Goal: Information Seeking & Learning: Compare options

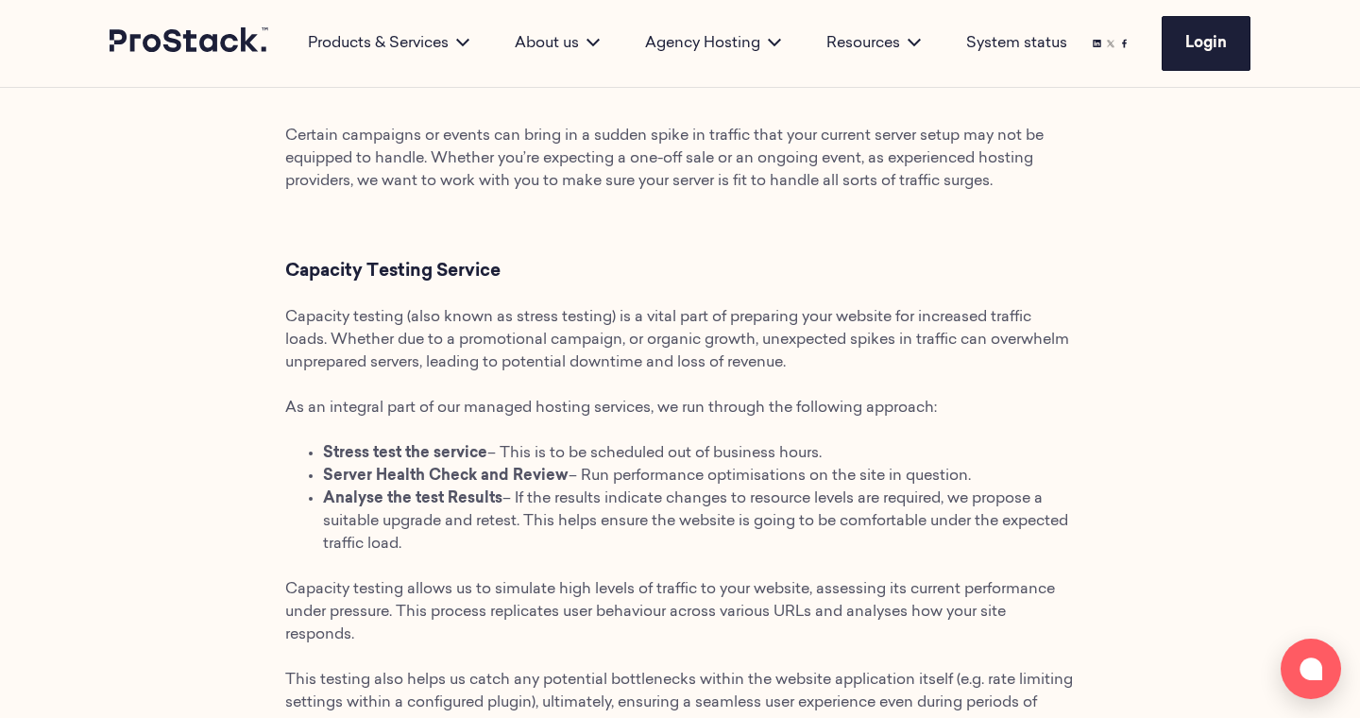
scroll to position [655, 0]
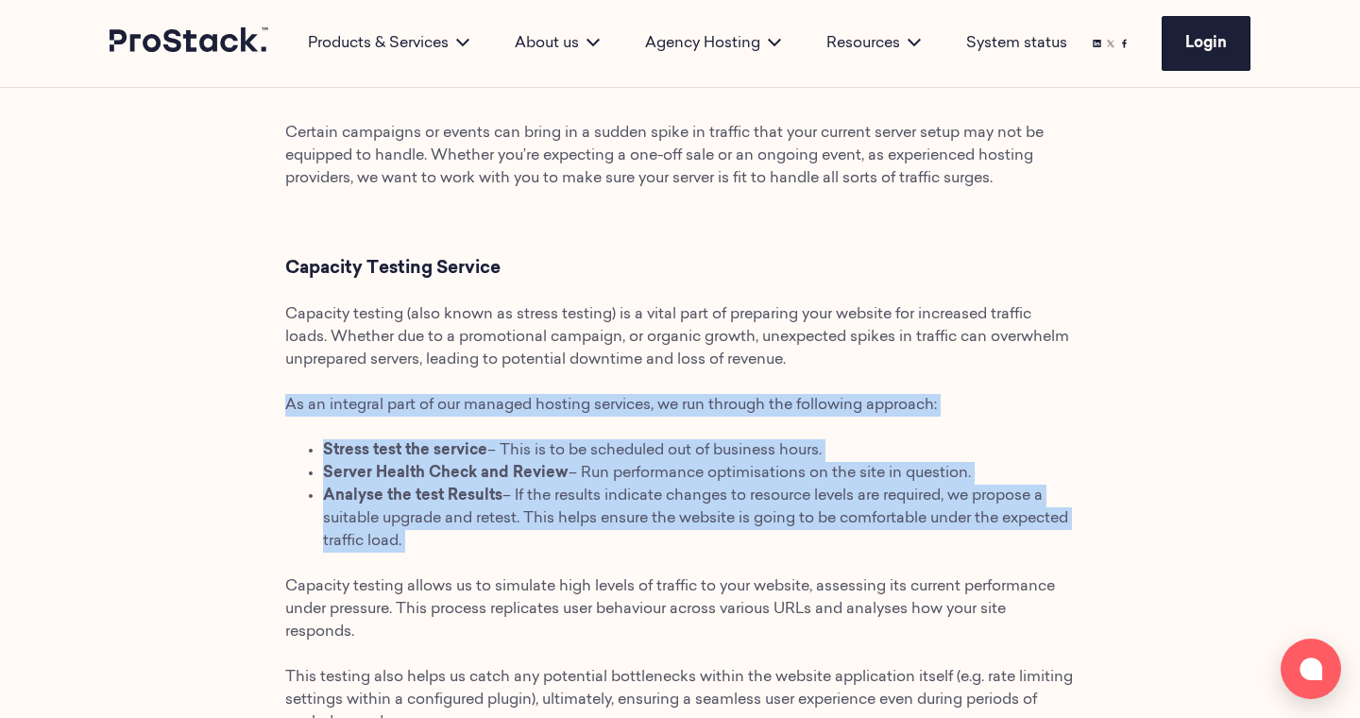
drag, startPoint x: 504, startPoint y: 561, endPoint x: 183, endPoint y: 316, distance: 403.6
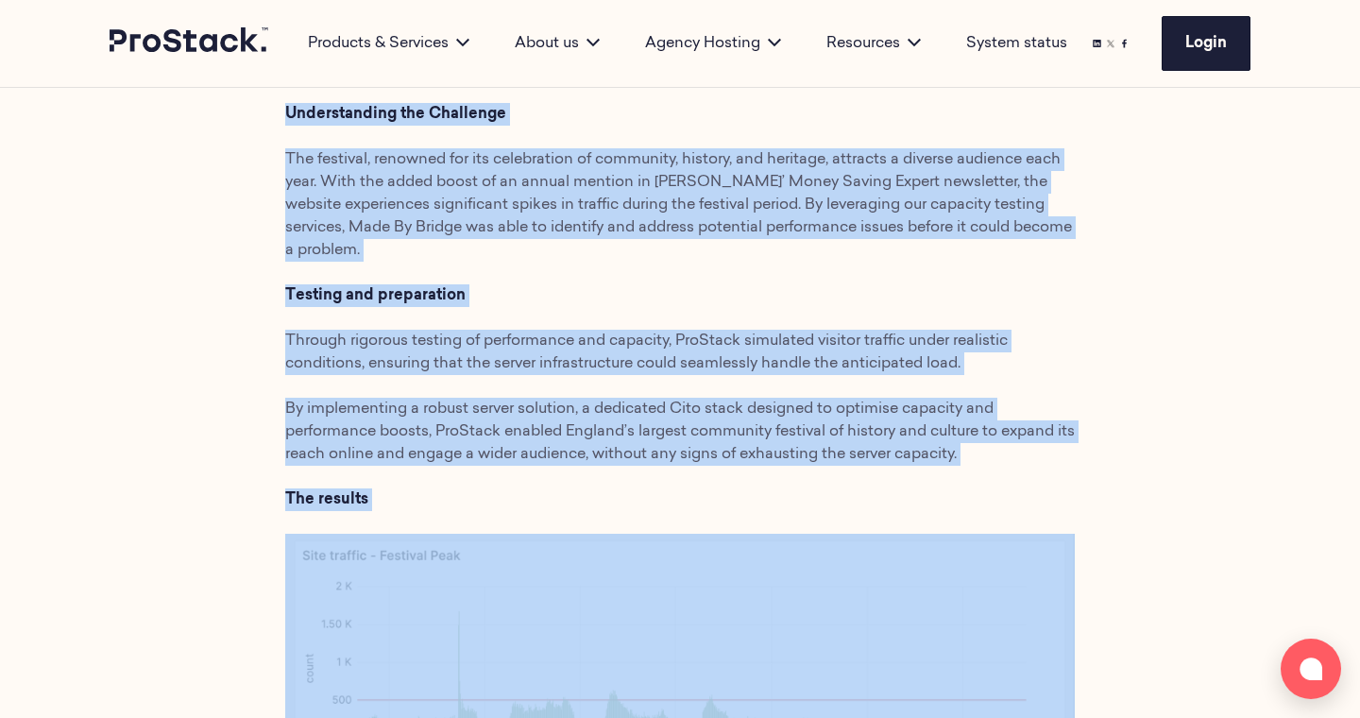
drag, startPoint x: 646, startPoint y: 714, endPoint x: 676, endPoint y: 810, distance: 99.8
click at [676, 717] on html "Skip to main content Products & Services Products Prostack Cito Dedicated Serve…" at bounding box center [680, 636] width 1360 height 4299
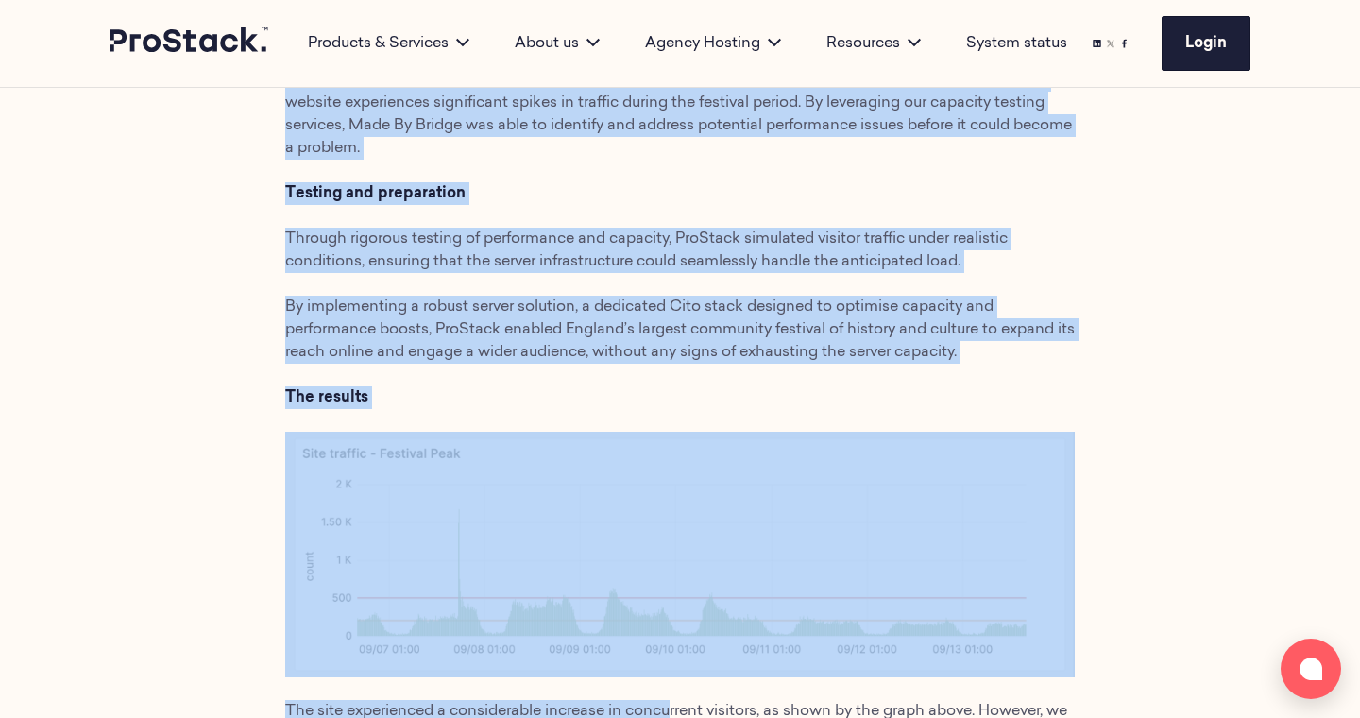
click at [660, 457] on img at bounding box center [680, 555] width 790 height 246
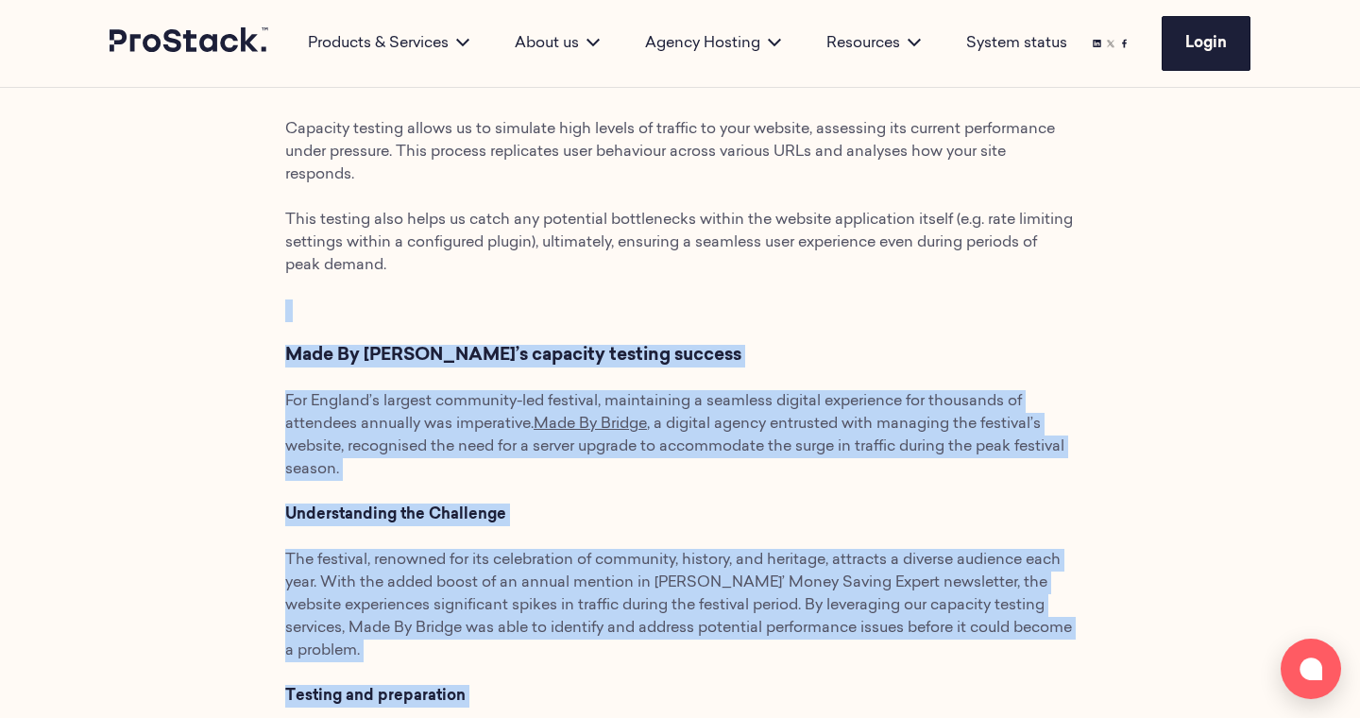
drag, startPoint x: 638, startPoint y: 379, endPoint x: 638, endPoint y: 436, distance: 56.7
click at [638, 380] on div "Certain campaigns or events can bring in a sudden spike in traffic that your cu…" at bounding box center [680, 615] width 790 height 1901
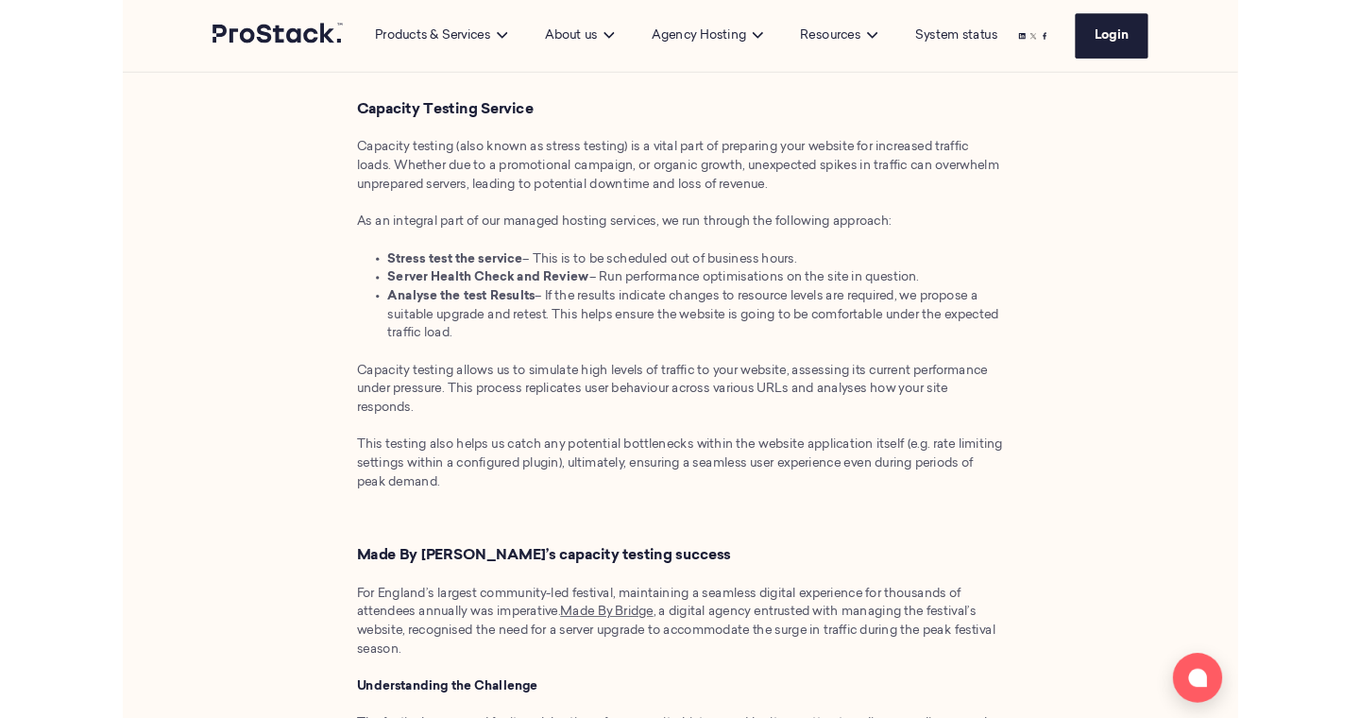
scroll to position [726, 0]
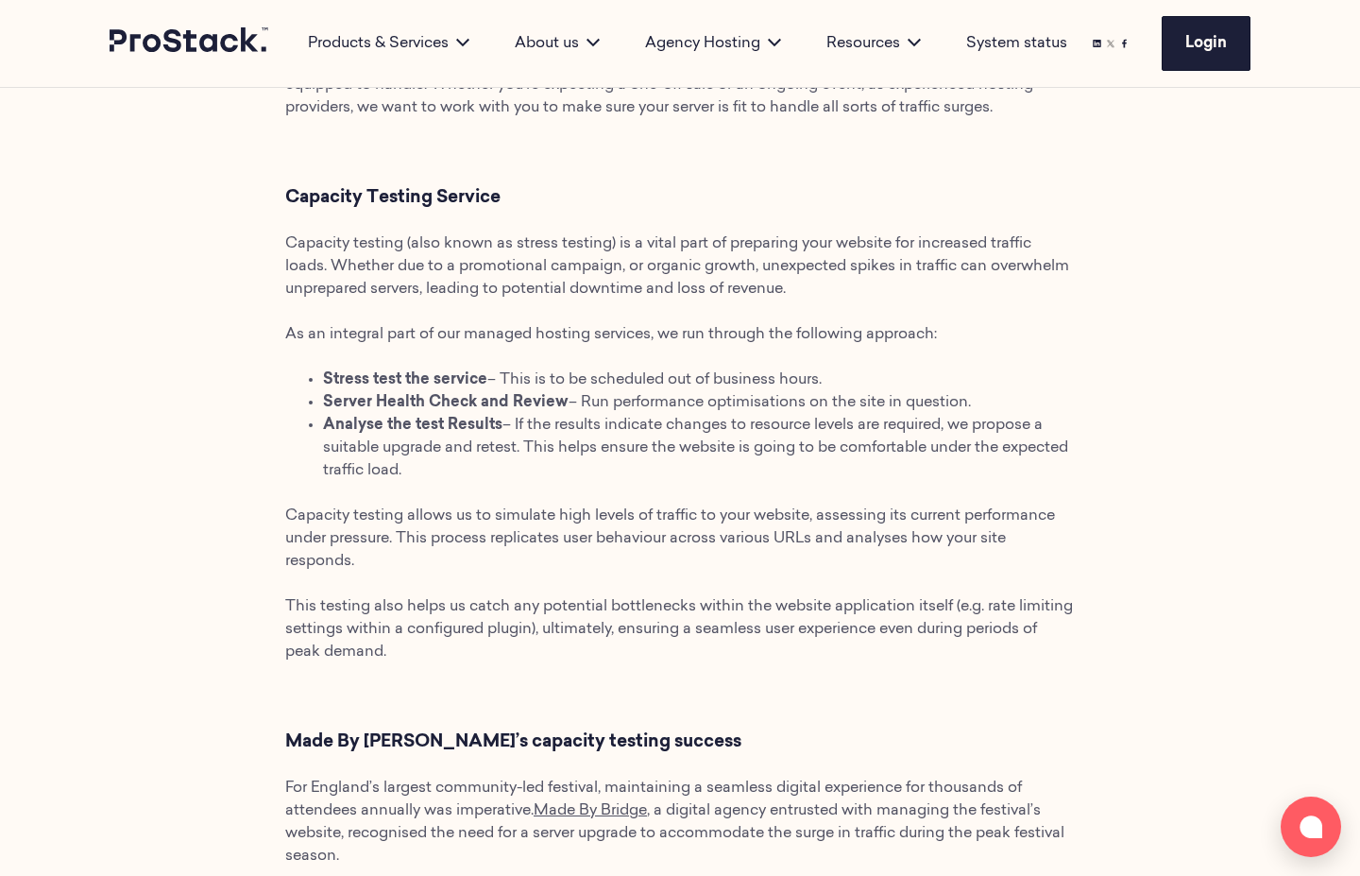
click at [608, 555] on p "Capacity testing allows us to simulate high levels of traffic to your website, …" at bounding box center [680, 539] width 790 height 68
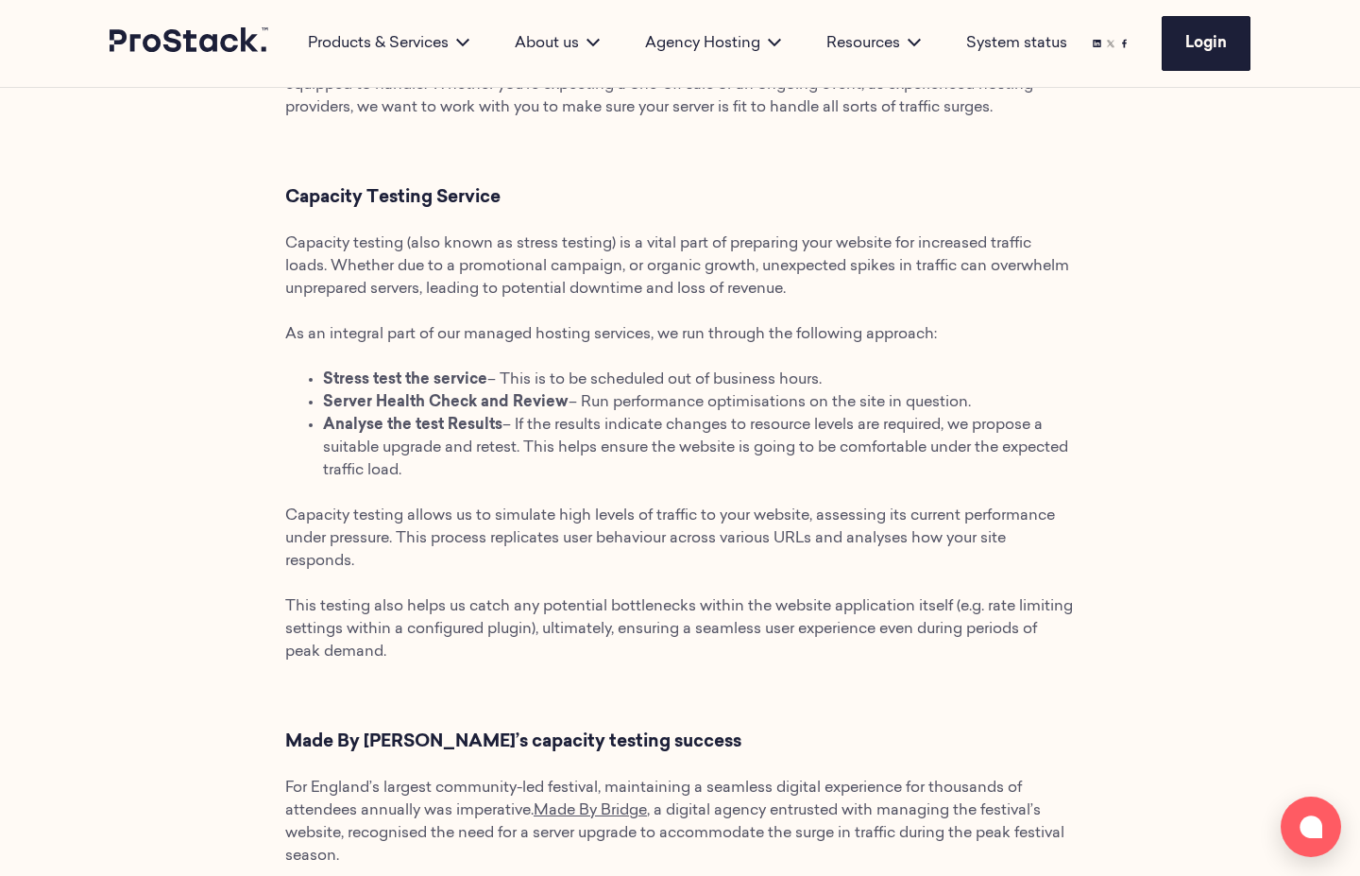
click at [601, 555] on p "Capacity testing allows us to simulate high levels of traffic to your website, …" at bounding box center [680, 539] width 790 height 68
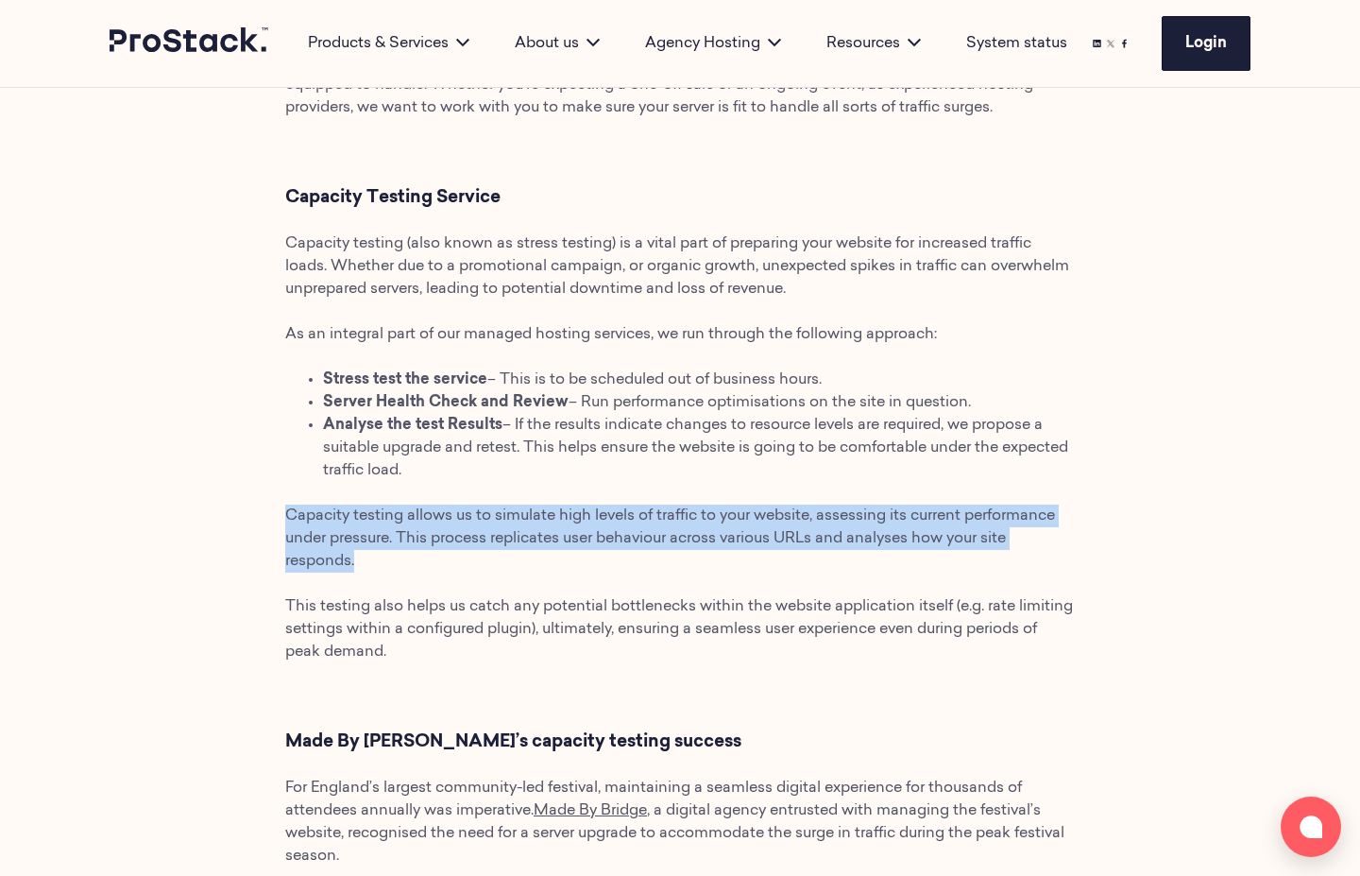
click at [601, 555] on p "Capacity testing allows us to simulate high levels of traffic to your website, …" at bounding box center [680, 539] width 790 height 68
copy div "Capacity testing allows us to simulate high levels of traffic to your website, …"
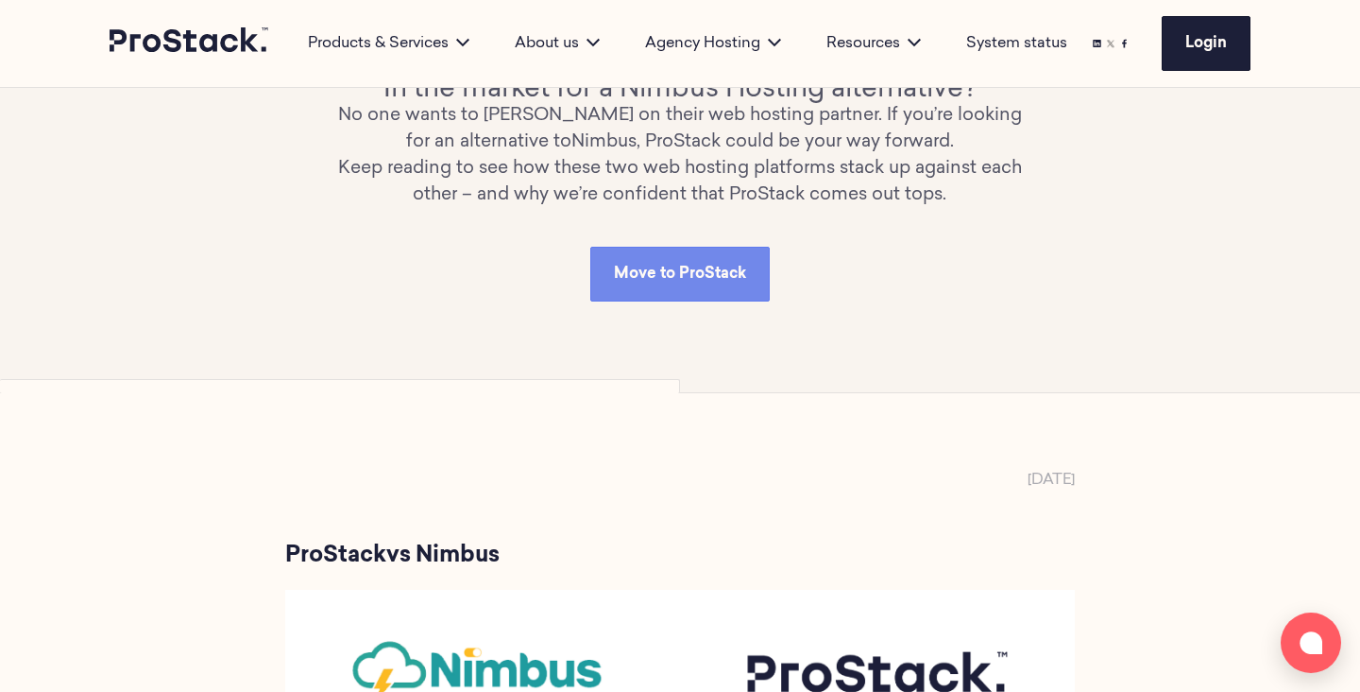
scroll to position [192, 0]
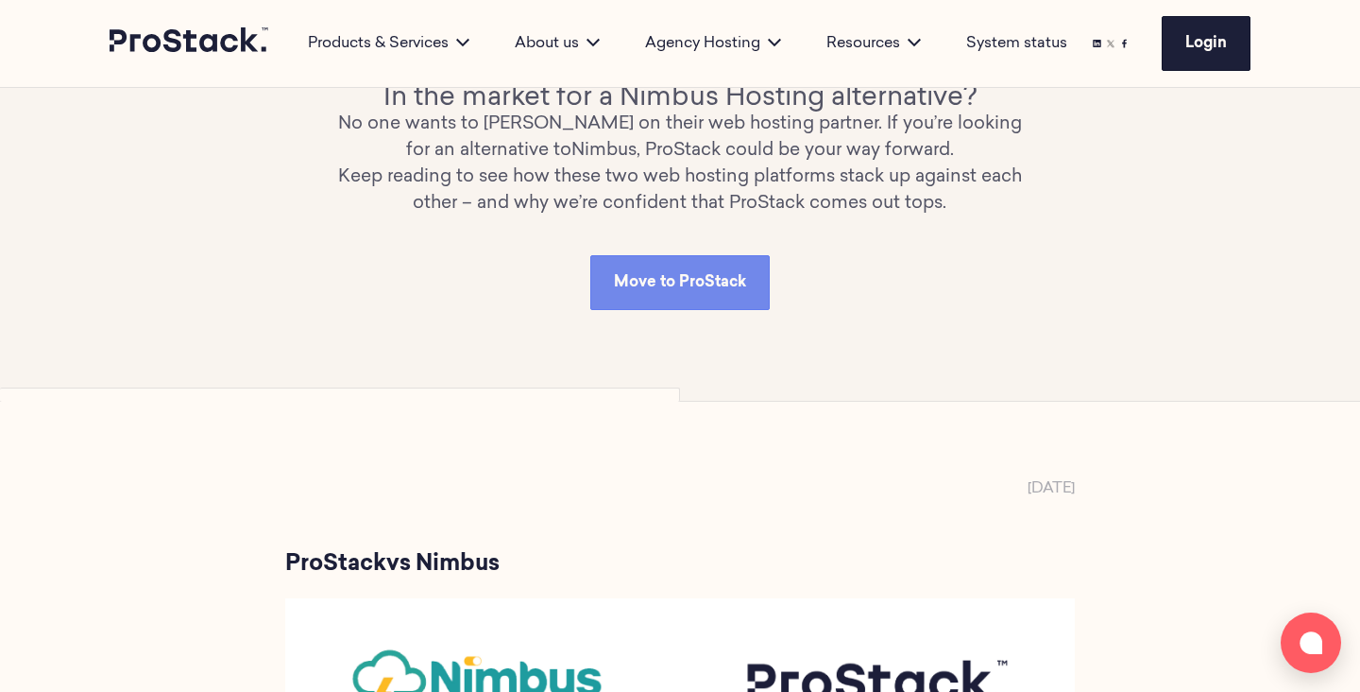
click at [1013, 111] on h2 "In the market for a Nimbus Hosting alternative?" at bounding box center [680, 98] width 685 height 26
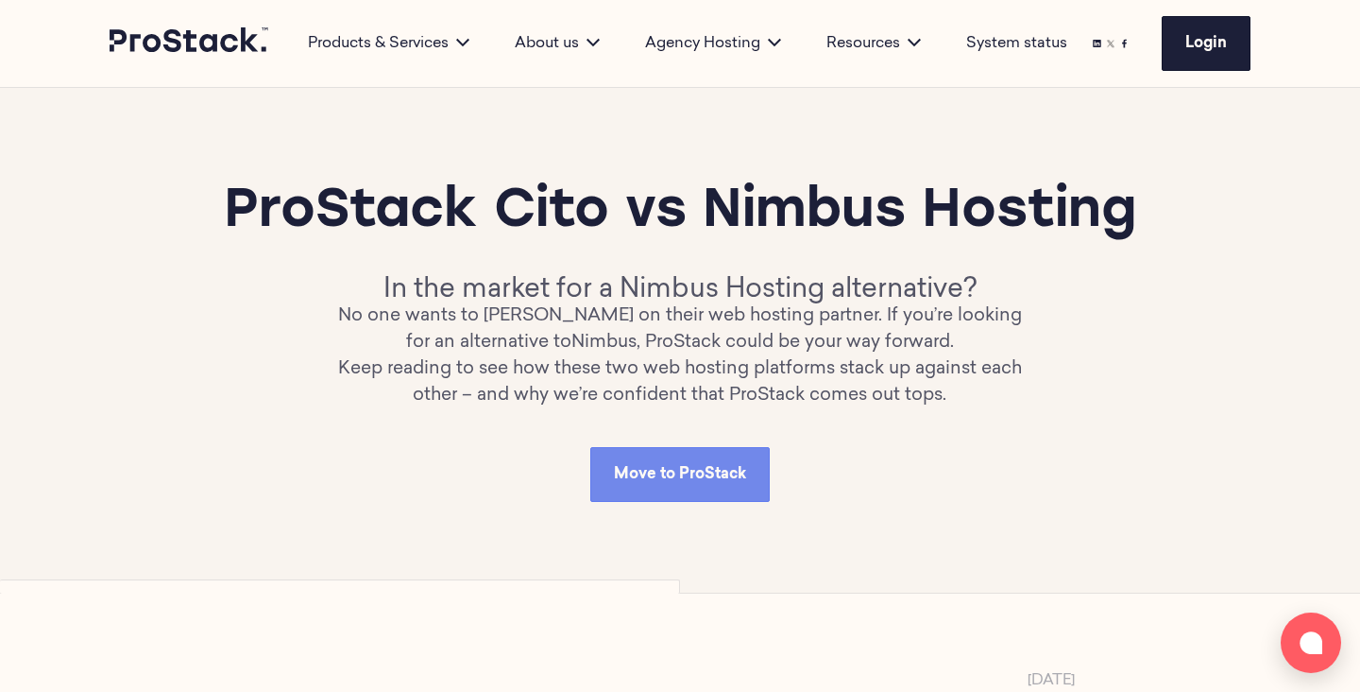
scroll to position [0, 0]
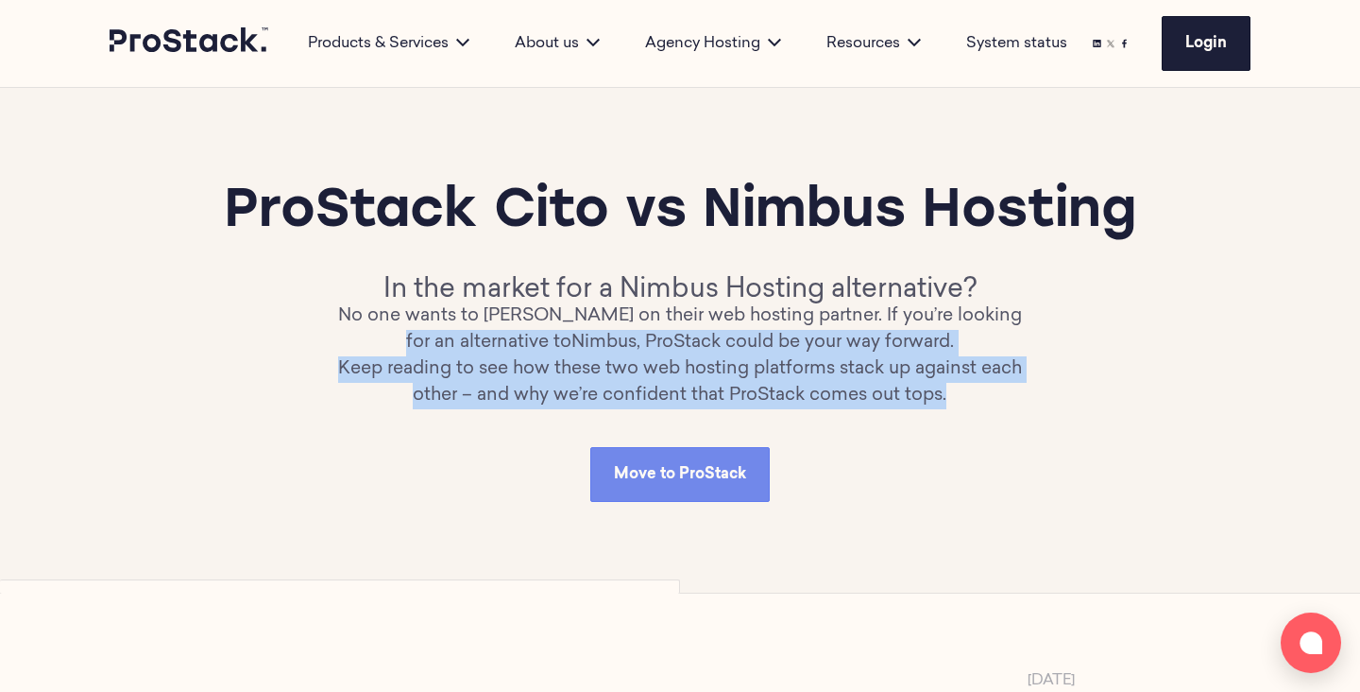
drag, startPoint x: 1007, startPoint y: 470, endPoint x: 340, endPoint y: 404, distance: 670.2
click at [321, 402] on div "ProStack Cito vs Nimbus Hosting In the market for a Nimbus Hosting alternative?…" at bounding box center [680, 340] width 1141 height 323
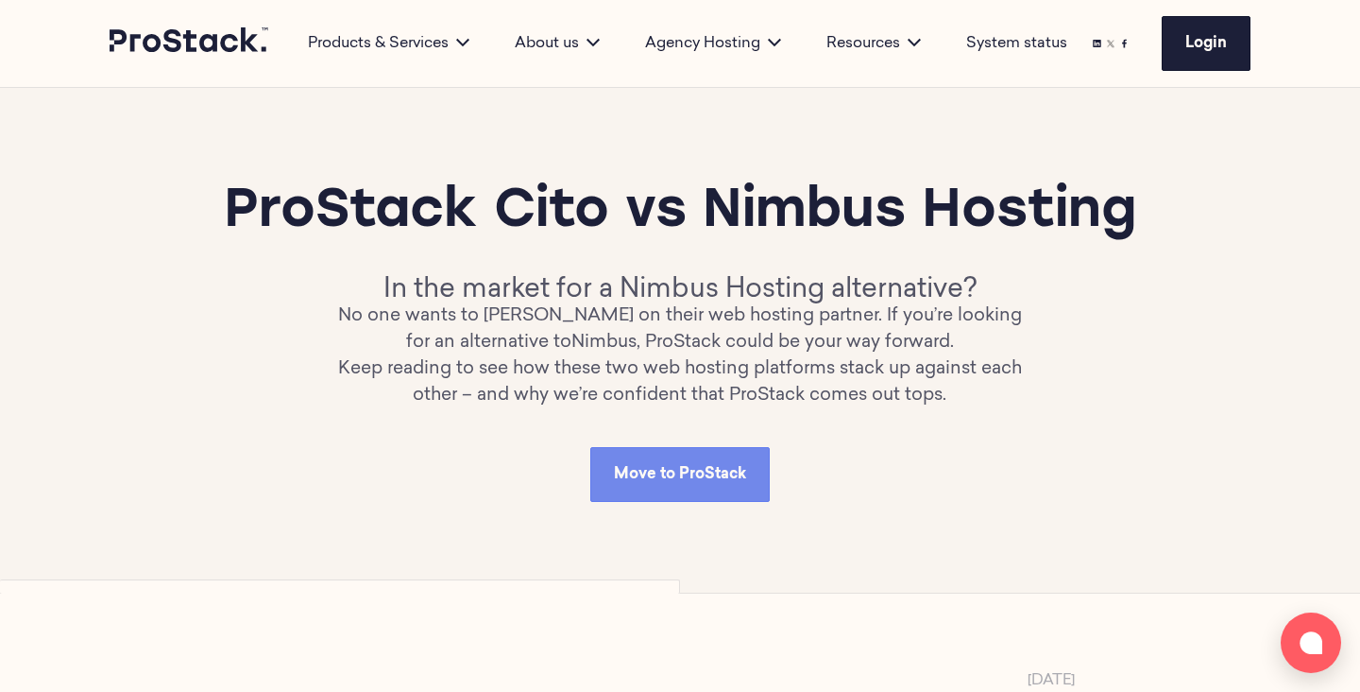
click at [1103, 502] on div "Move to ProStack" at bounding box center [680, 474] width 1141 height 55
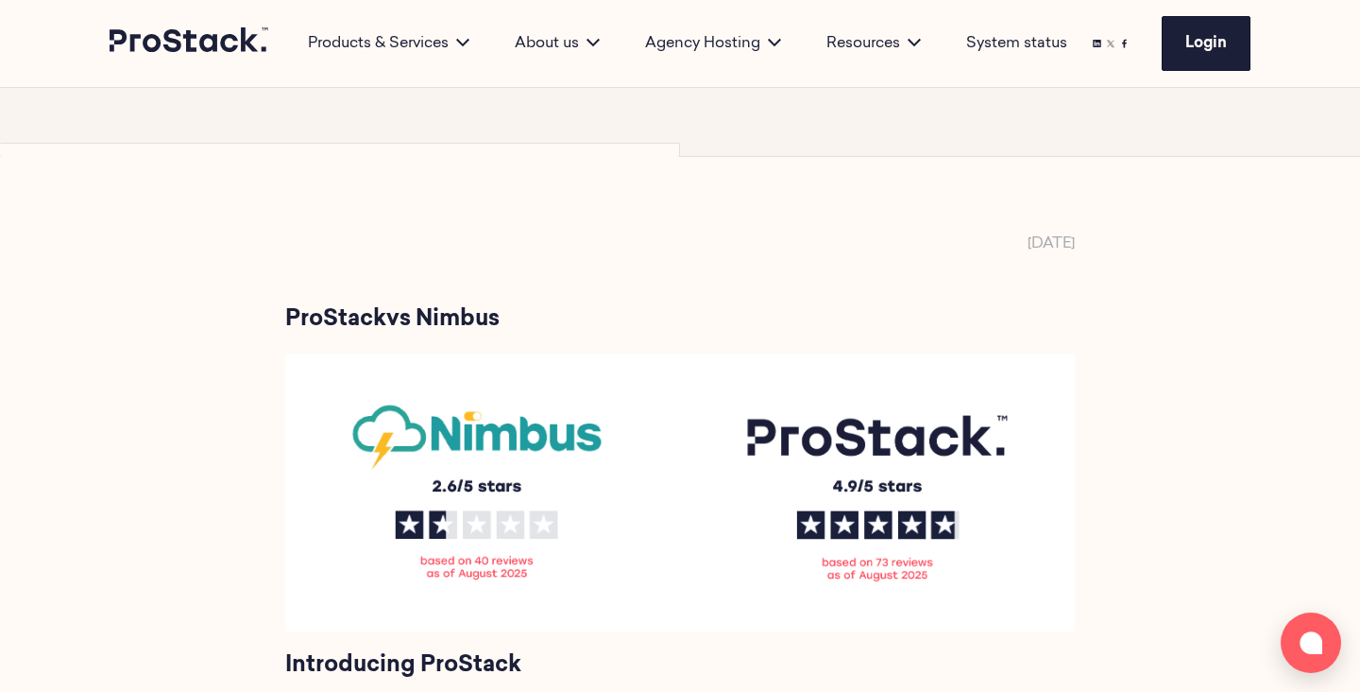
scroll to position [433, 0]
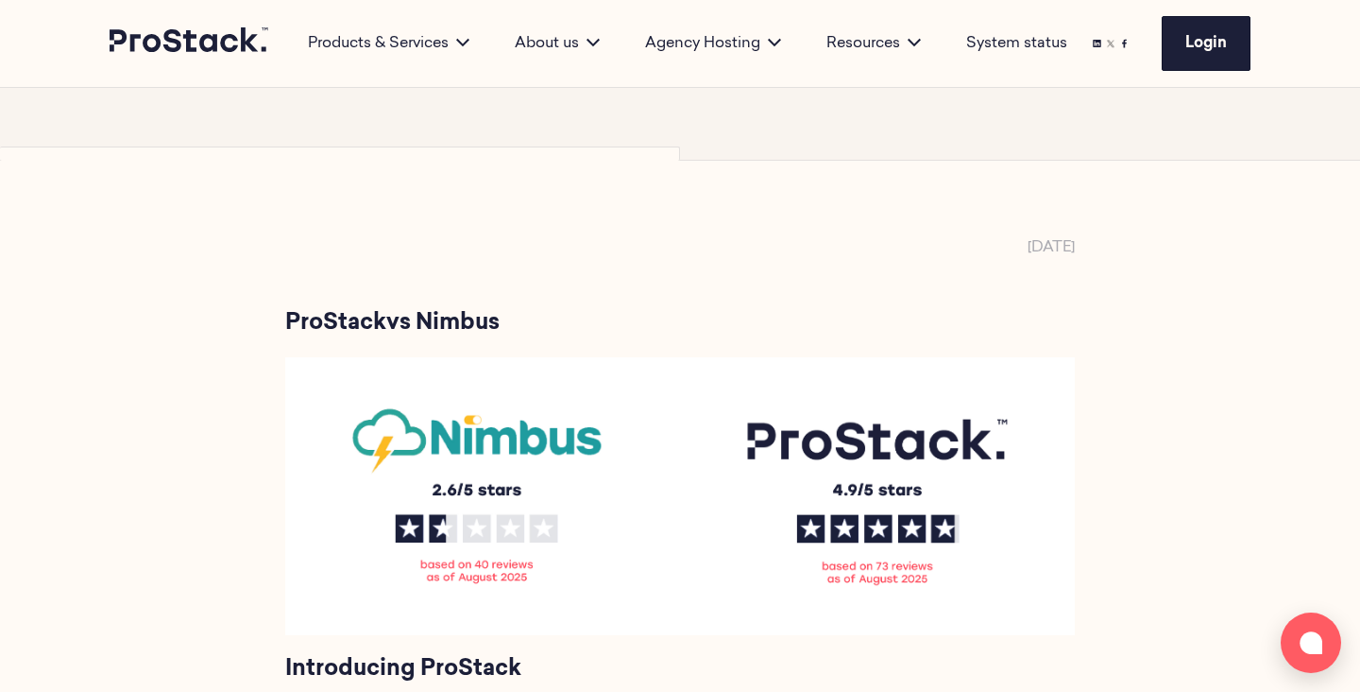
click at [1028, 259] on p "01 January 2022" at bounding box center [1051, 247] width 47 height 23
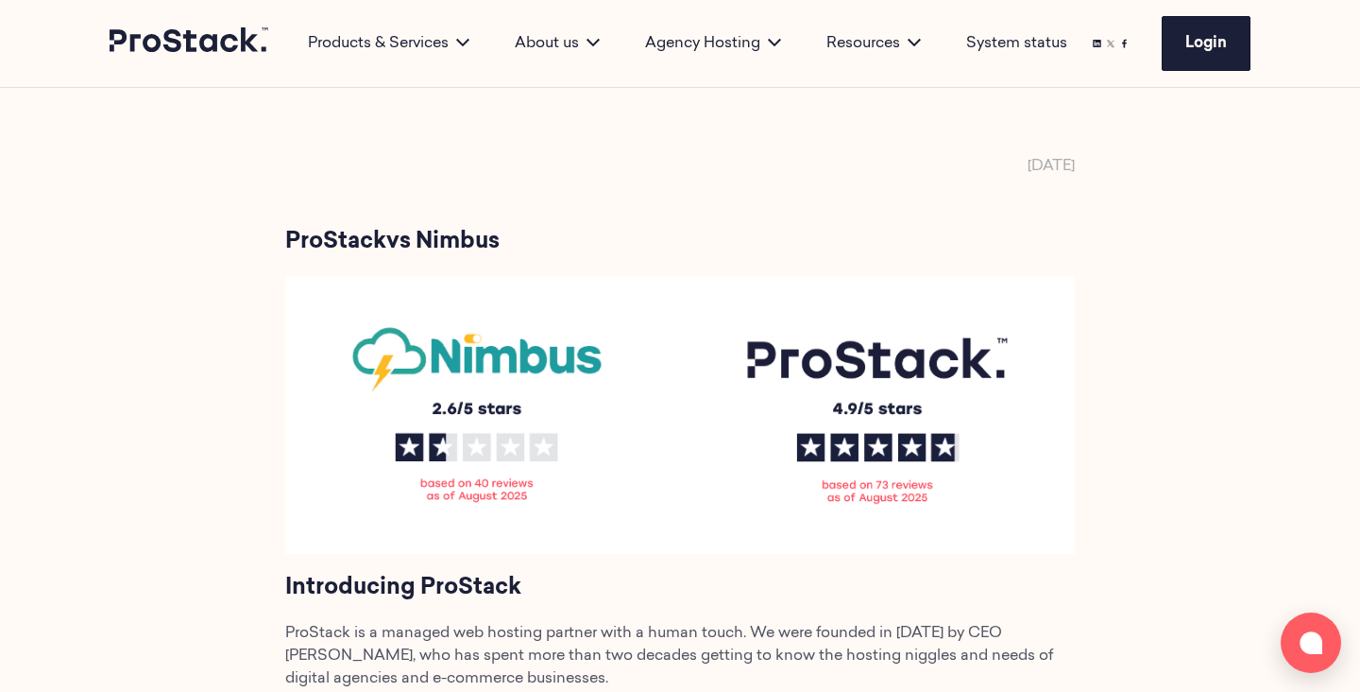
scroll to position [520, 0]
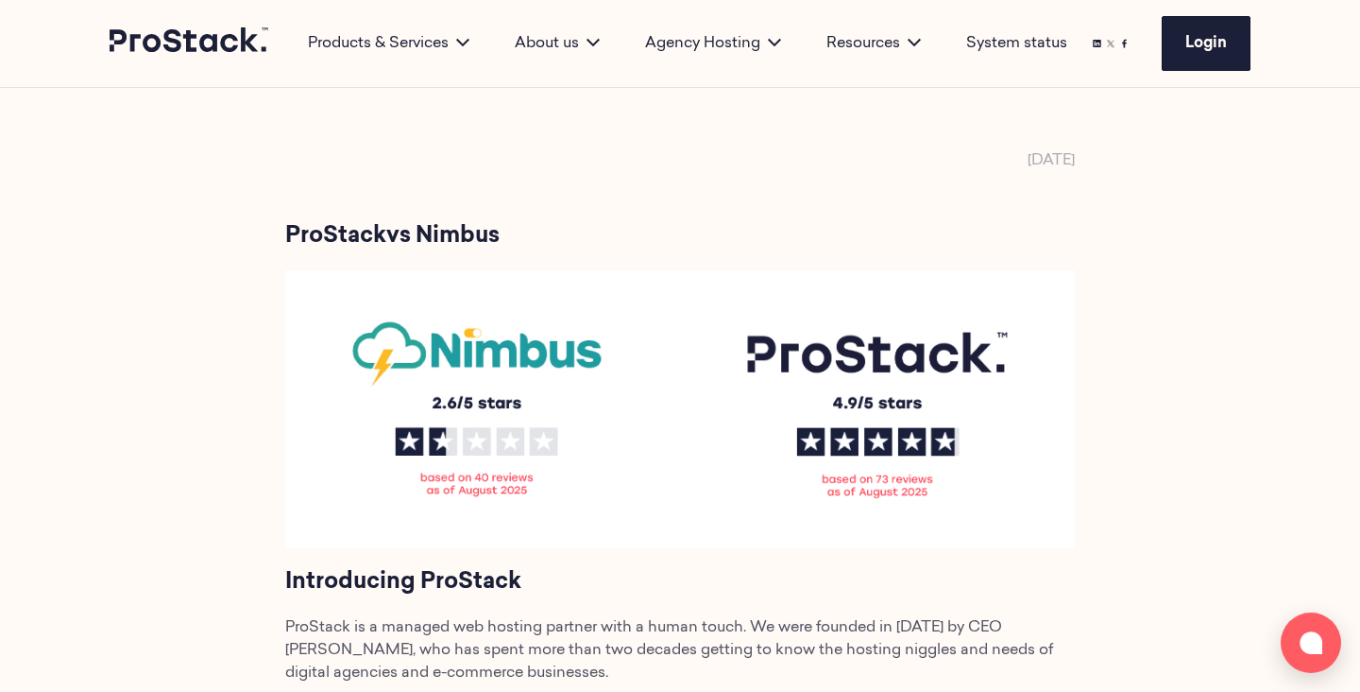
drag, startPoint x: 943, startPoint y: 229, endPoint x: 1202, endPoint y: 231, distance: 258.9
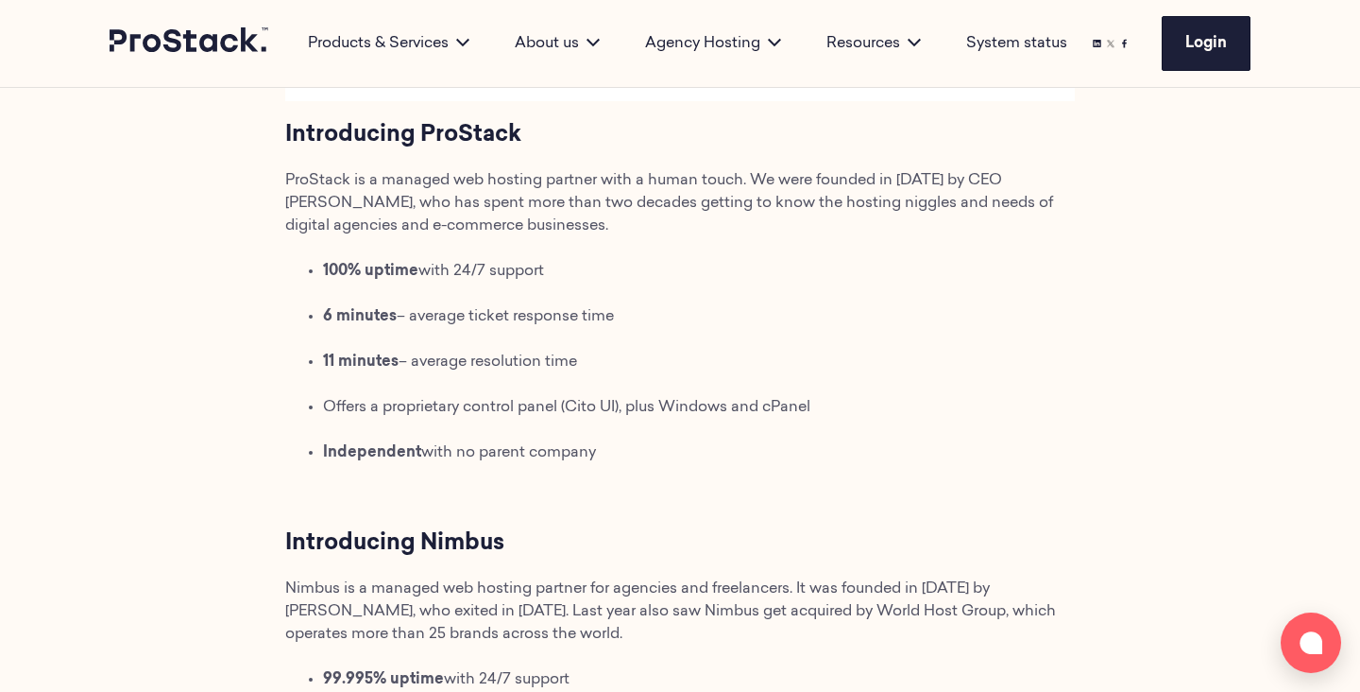
scroll to position [986, 0]
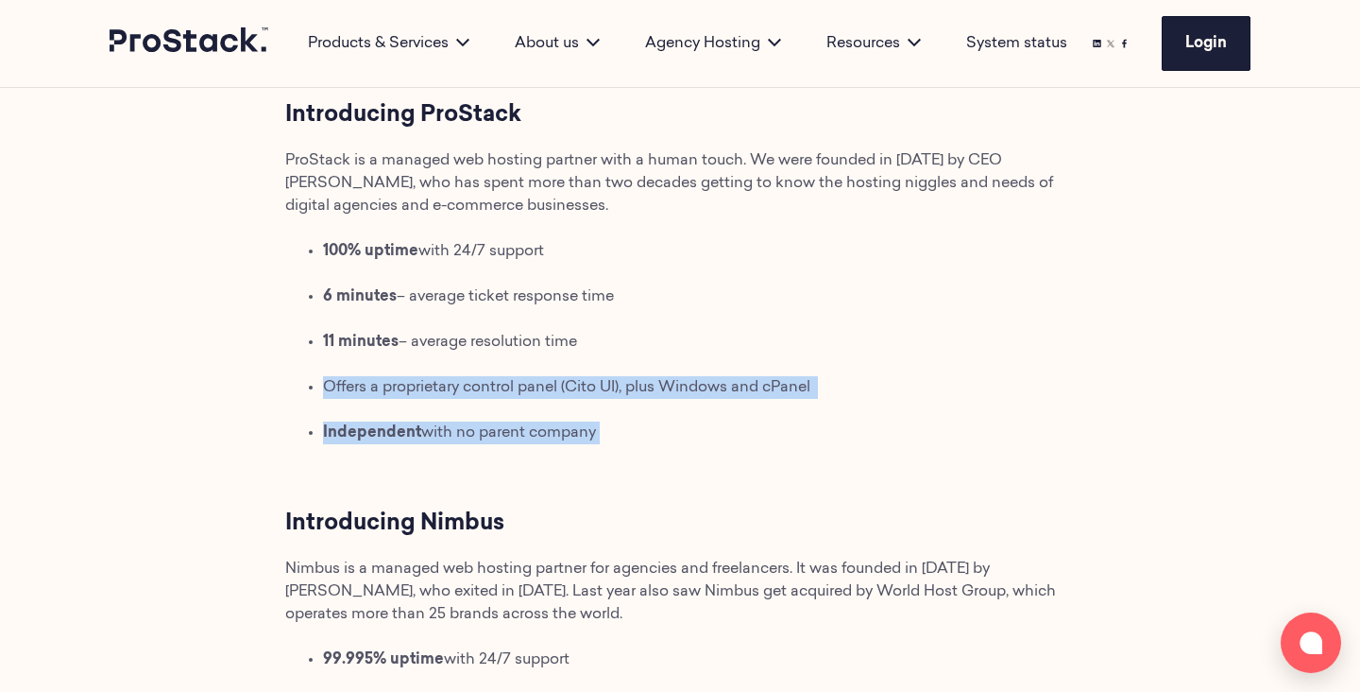
drag, startPoint x: 570, startPoint y: 487, endPoint x: 336, endPoint y: 425, distance: 241.3
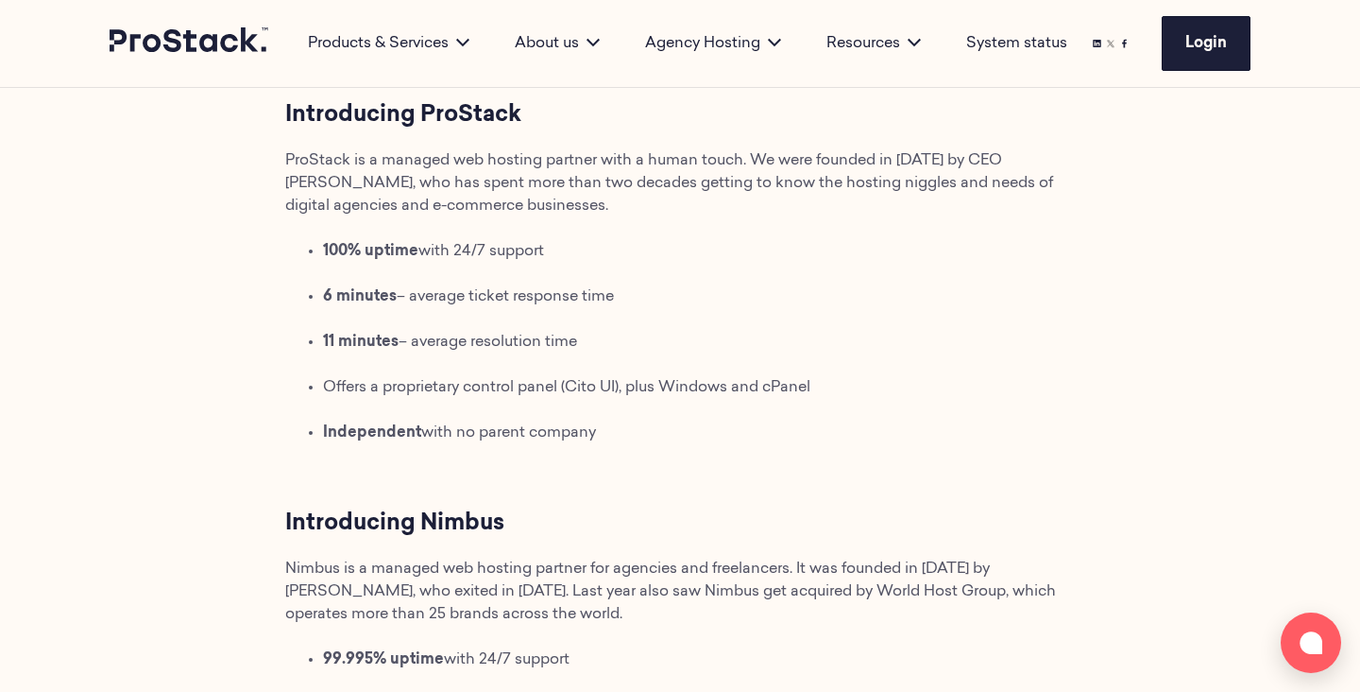
click at [632, 489] on p at bounding box center [680, 478] width 790 height 23
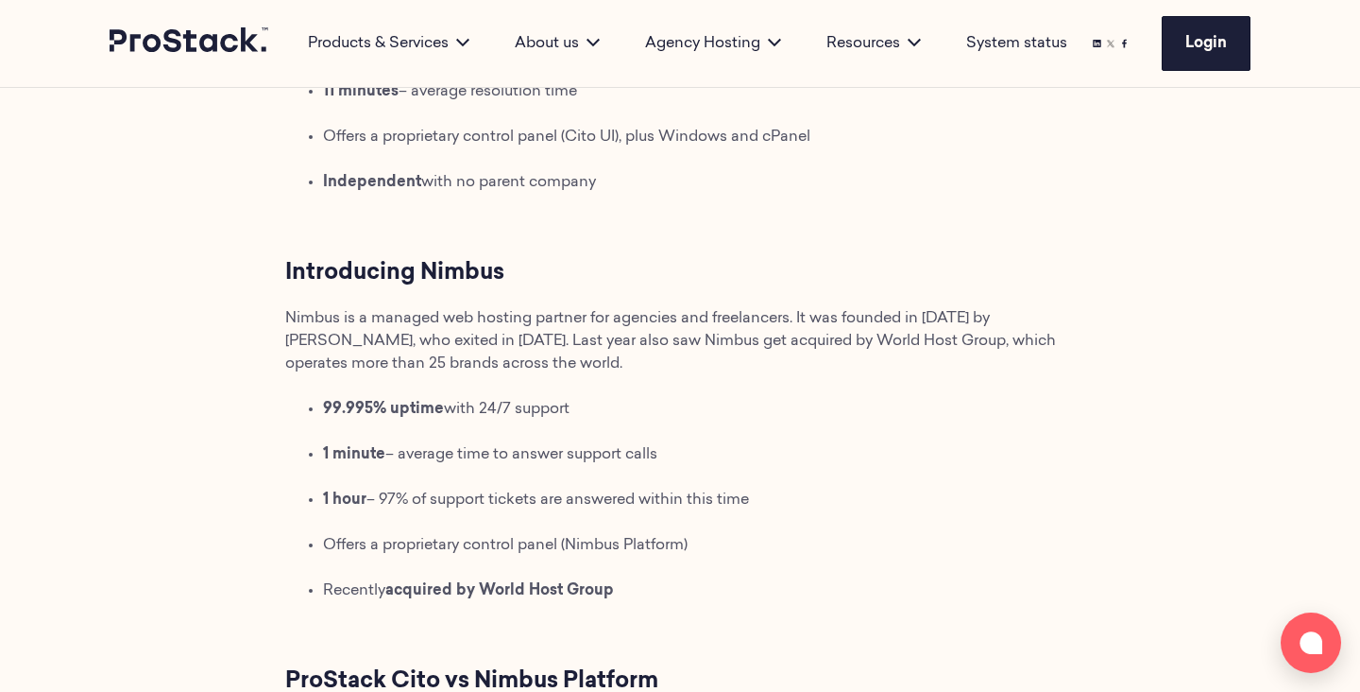
scroll to position [1434, 0]
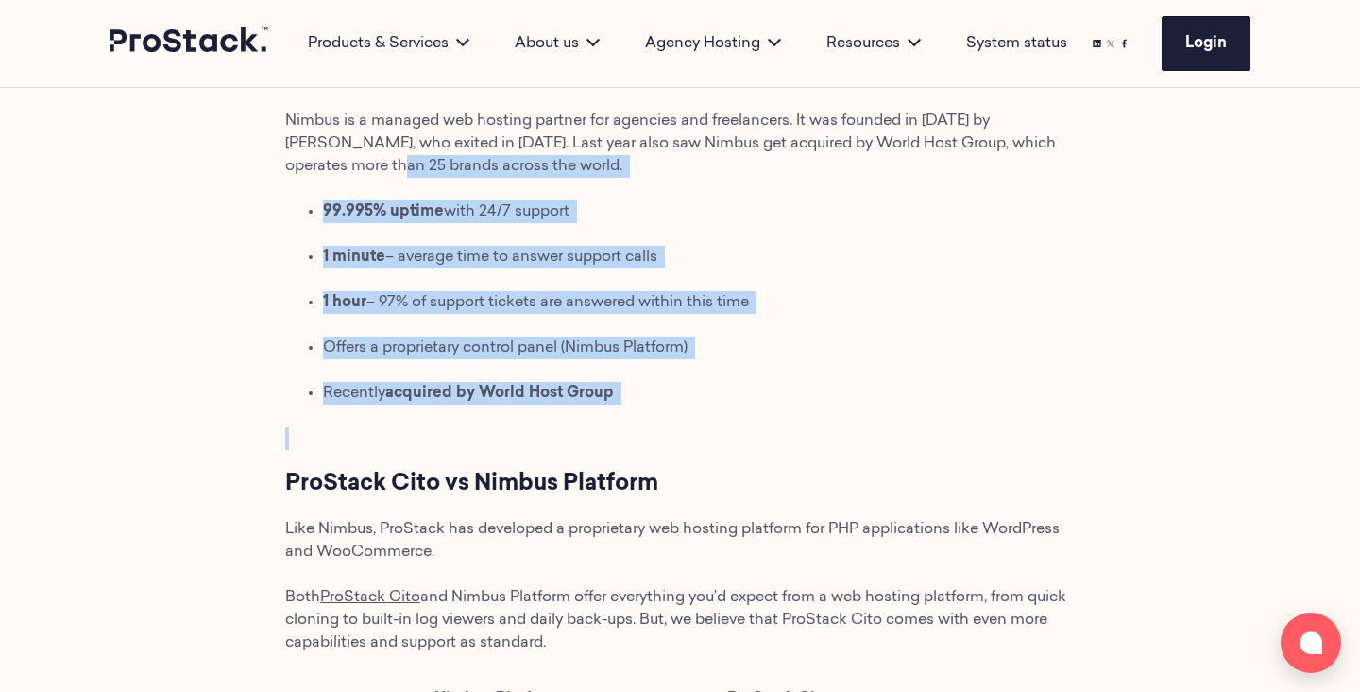
drag, startPoint x: 727, startPoint y: 514, endPoint x: 326, endPoint y: 229, distance: 491.8
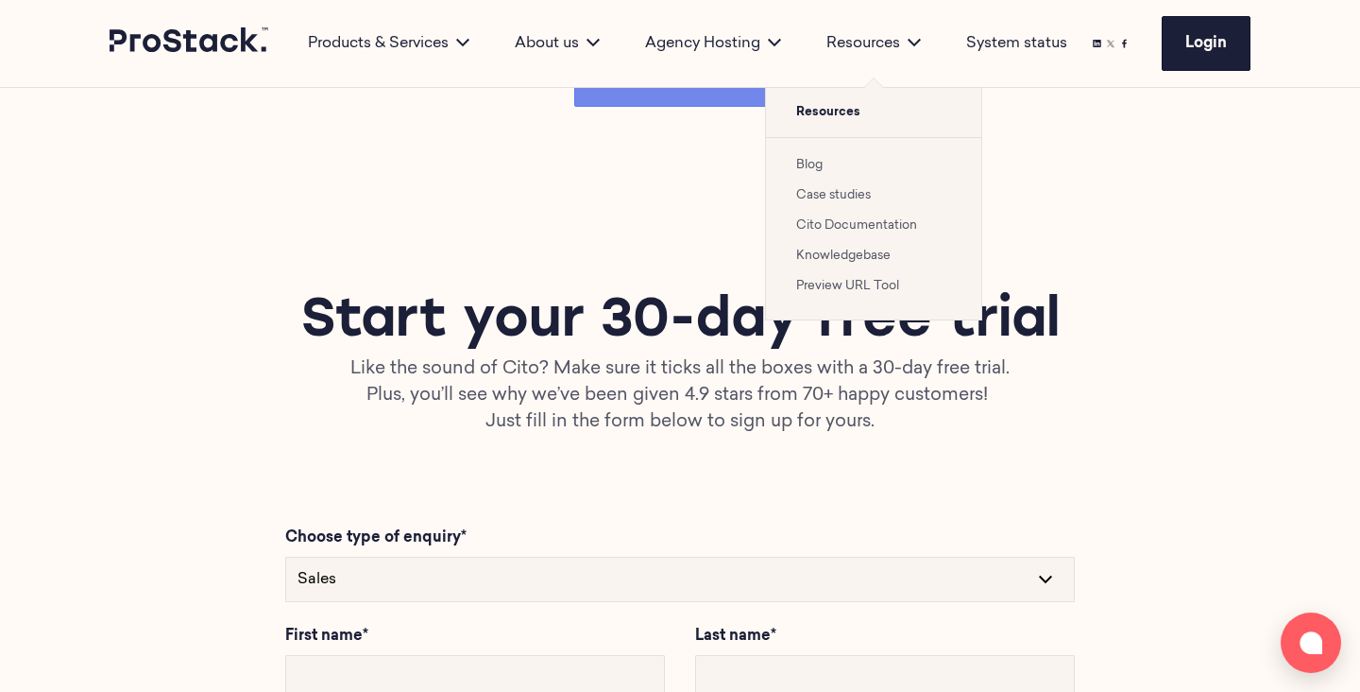
scroll to position [4575, 0]
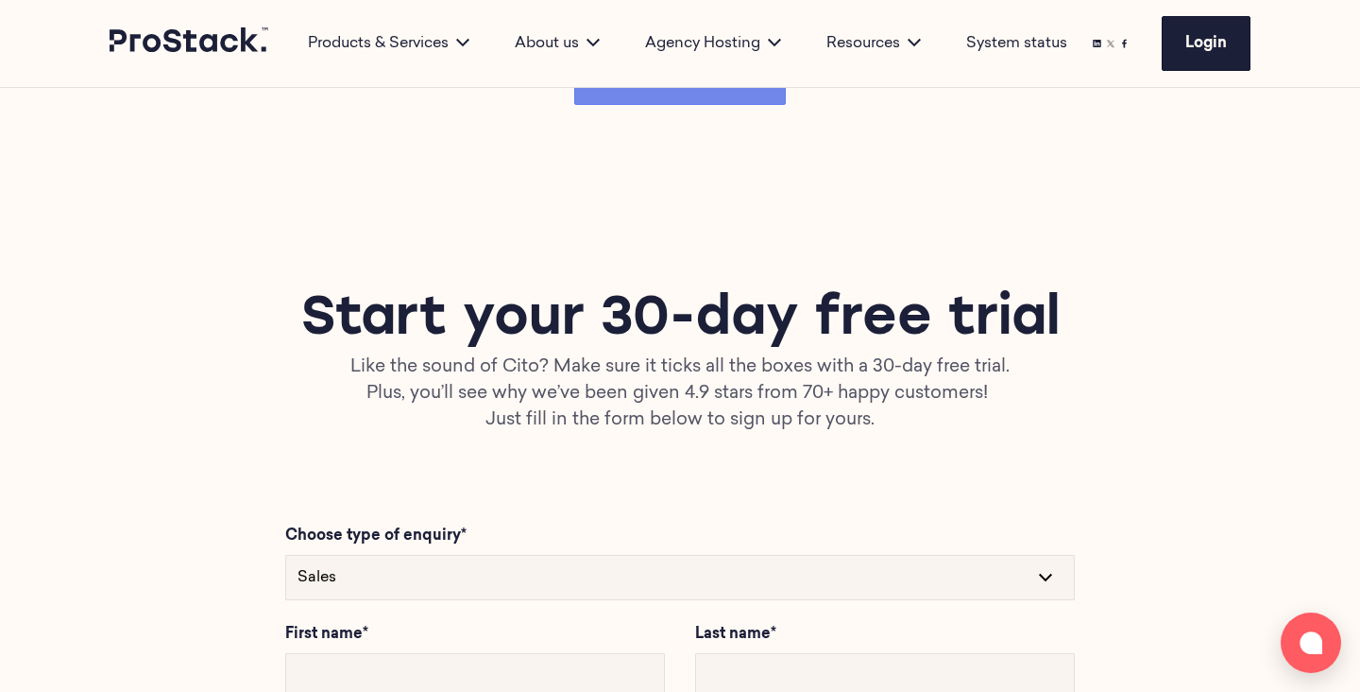
click at [702, 508] on div "Start your 30-day free trial Like the sound of Cito? Make sure it ticks all the…" at bounding box center [680, 360] width 1292 height 329
click at [702, 507] on div "Start your 30-day free trial Like the sound of Cito? Make sure it ticks all the…" at bounding box center [680, 360] width 1292 height 329
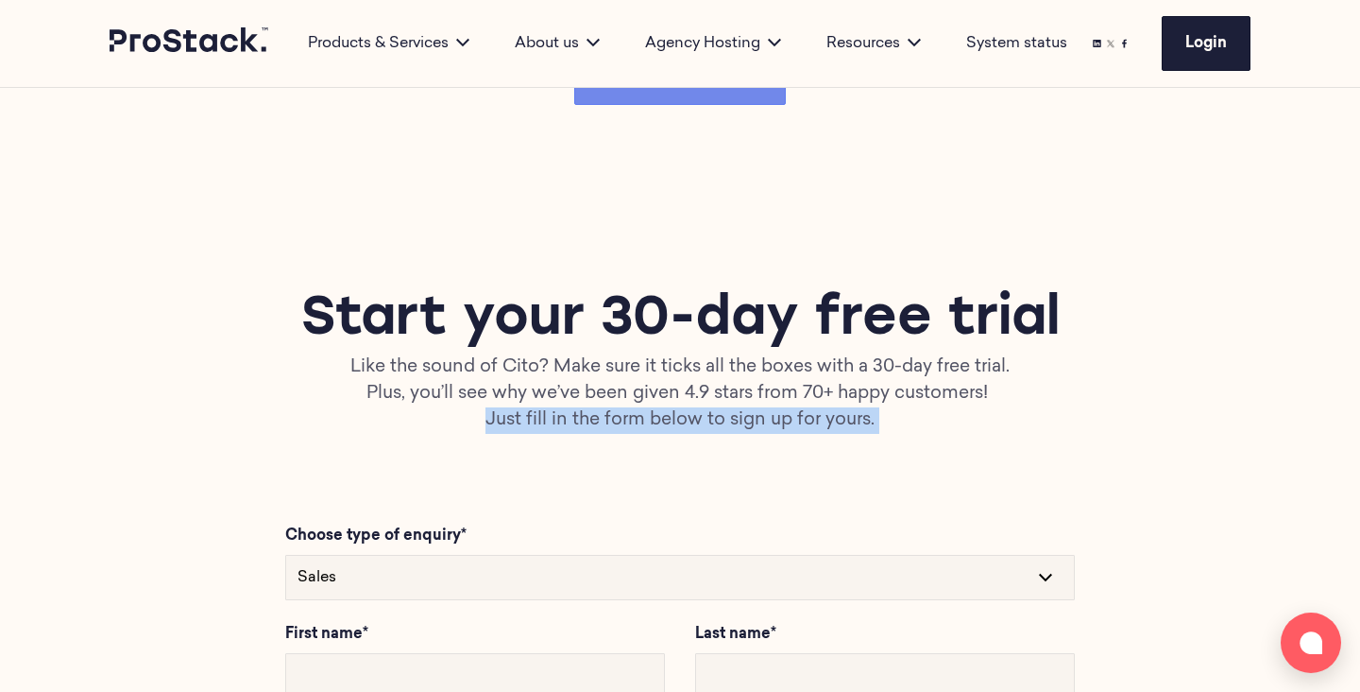
click at [924, 507] on div "Start your 30-day free trial Like the sound of Cito? Make sure it ticks all the…" at bounding box center [680, 360] width 1292 height 329
drag, startPoint x: 969, startPoint y: 493, endPoint x: 351, endPoint y: 519, distance: 618.4
click at [301, 434] on div "Start your 30-day free trial Like the sound of Cito? Make sure it ticks all the…" at bounding box center [680, 359] width 1141 height 147
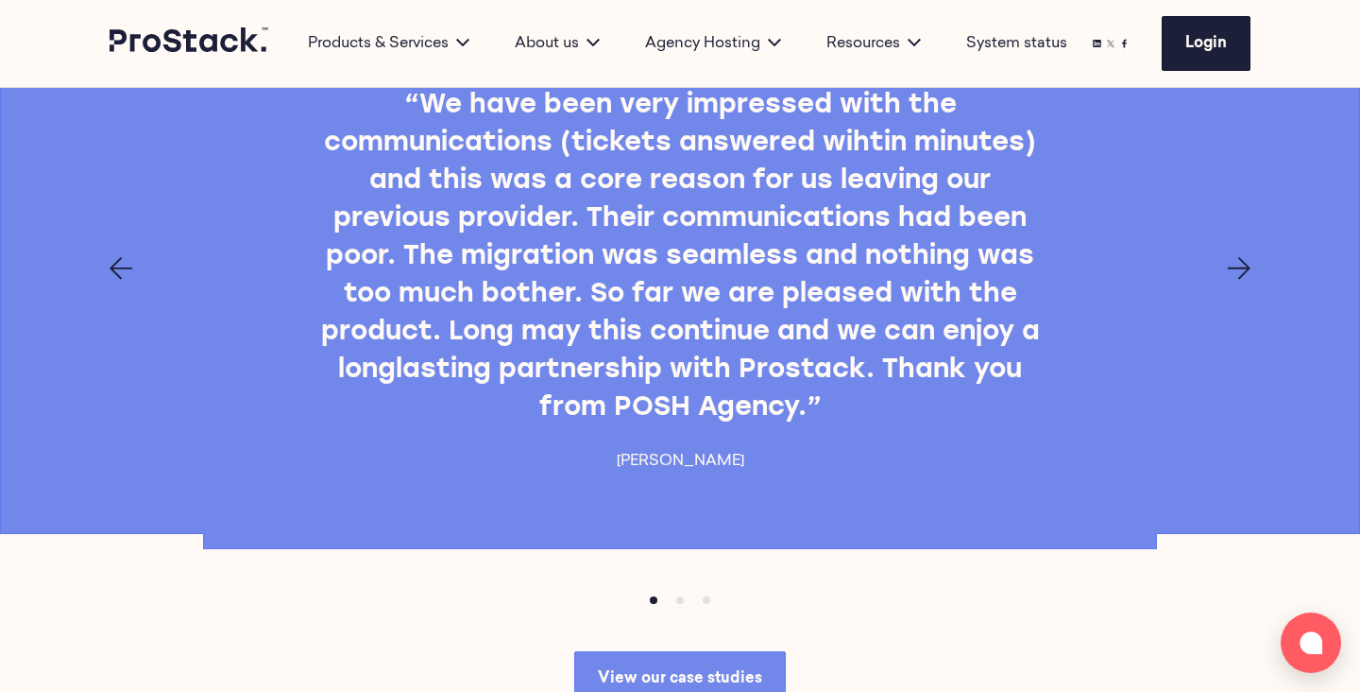
scroll to position [3971, 0]
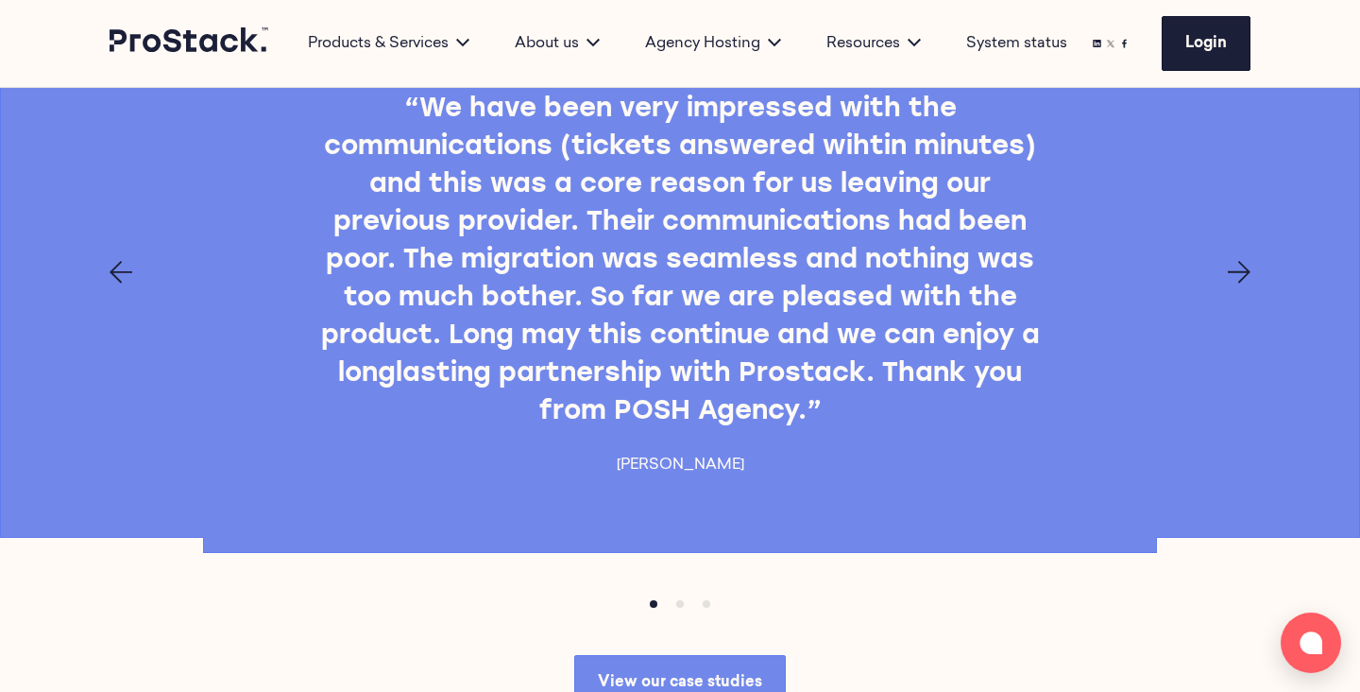
click at [1263, 283] on div at bounding box center [680, 272] width 1292 height 23
click at [1248, 283] on icon "Next page" at bounding box center [1239, 272] width 23 height 23
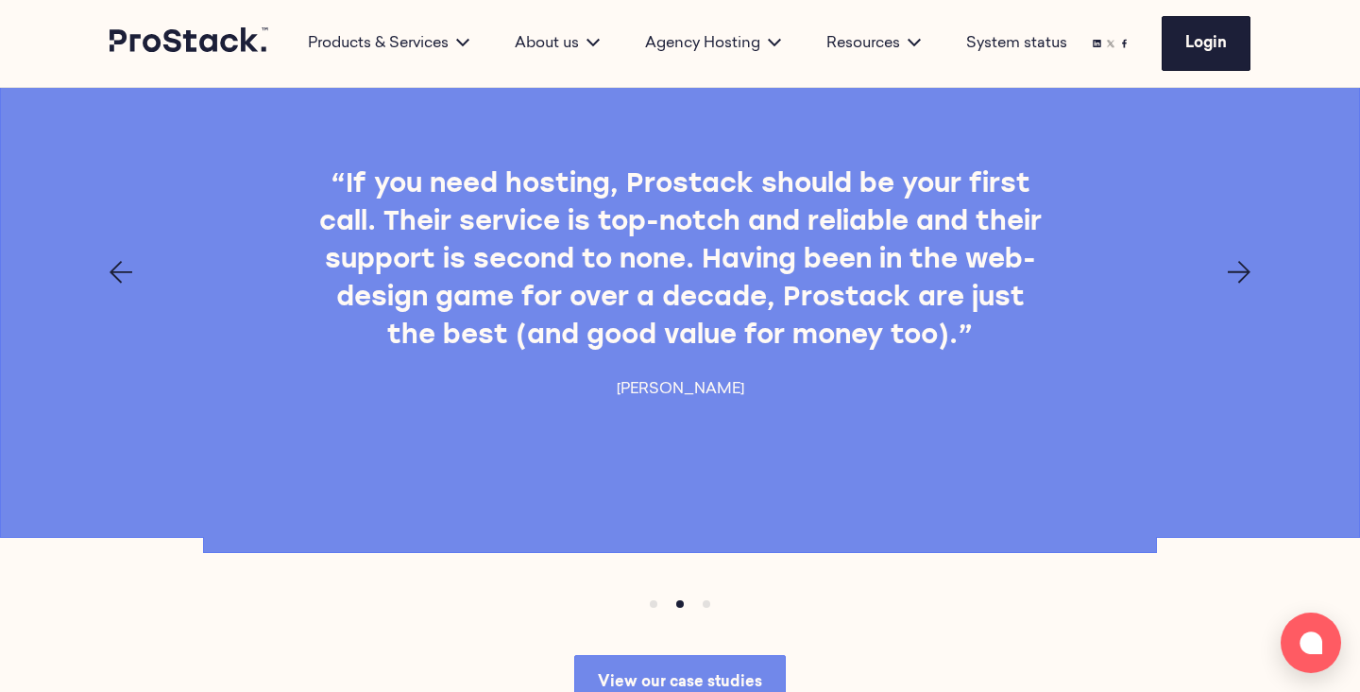
click at [1247, 283] on icon "Next page" at bounding box center [1239, 272] width 23 height 23
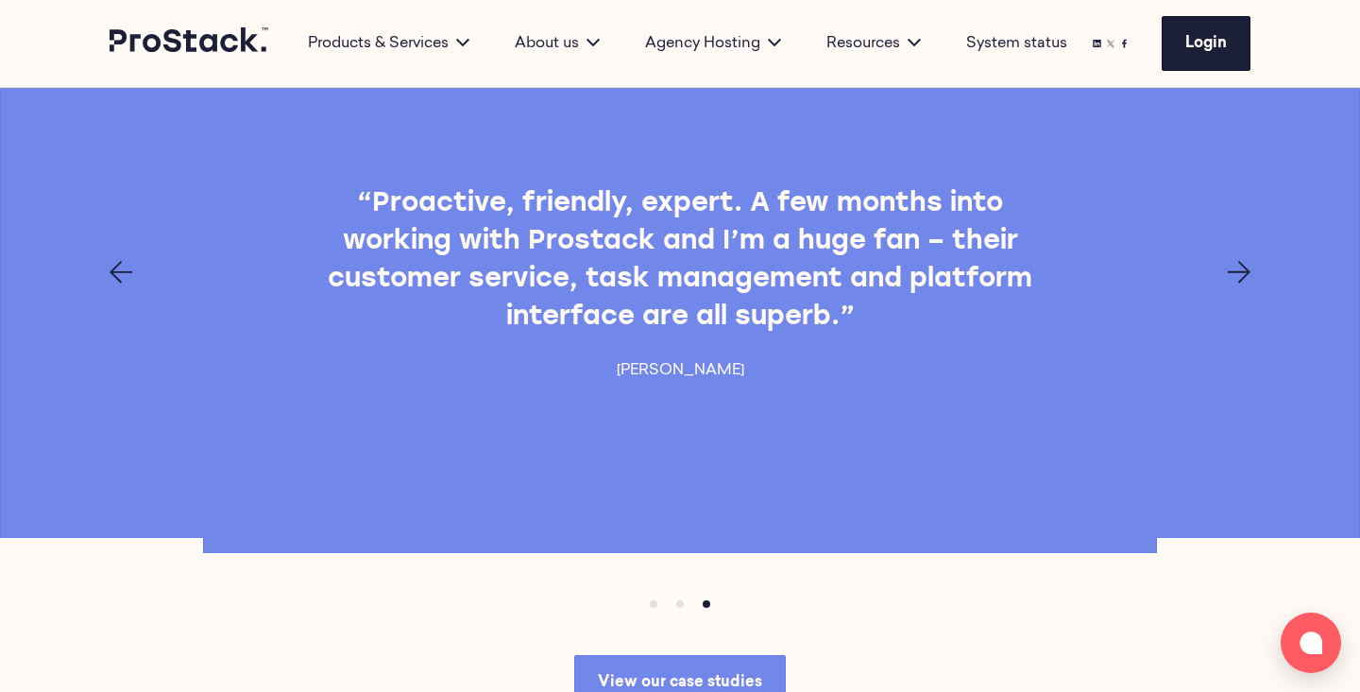
click at [1247, 283] on icon "Next page" at bounding box center [1239, 272] width 23 height 23
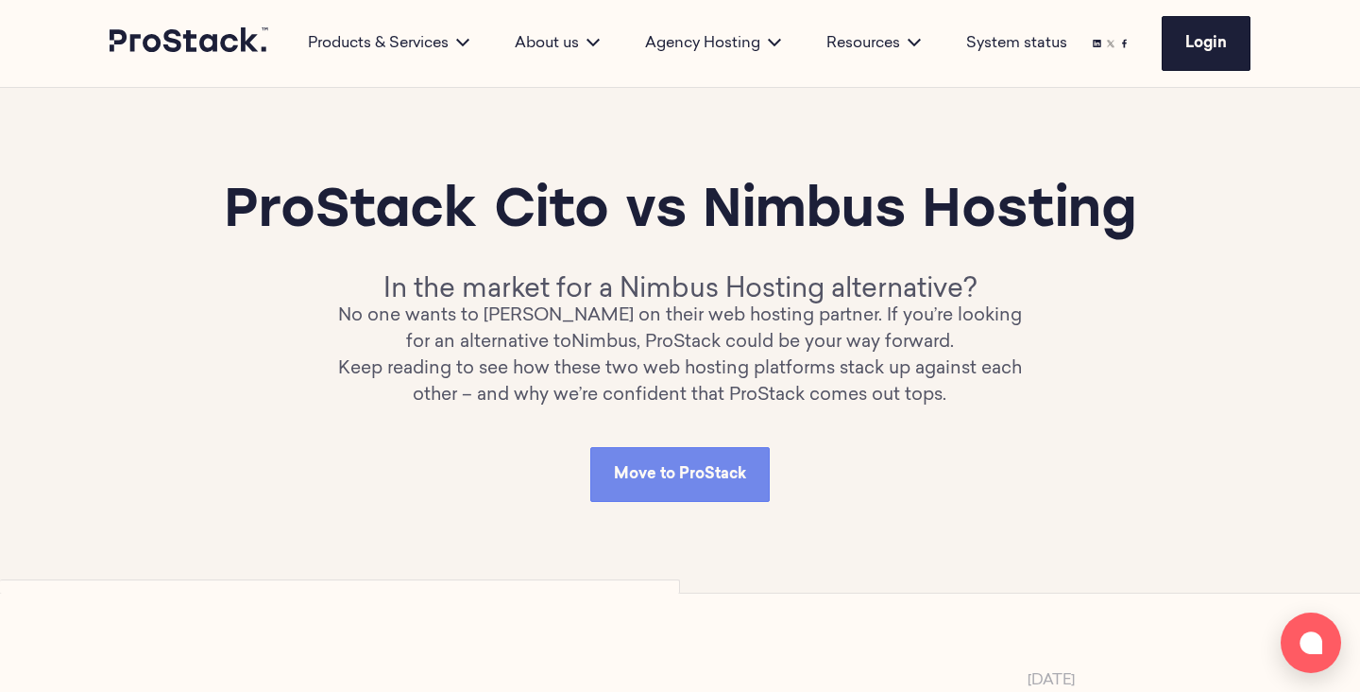
scroll to position [0, 0]
click at [737, 502] on link "Move to ProStack" at bounding box center [680, 474] width 180 height 55
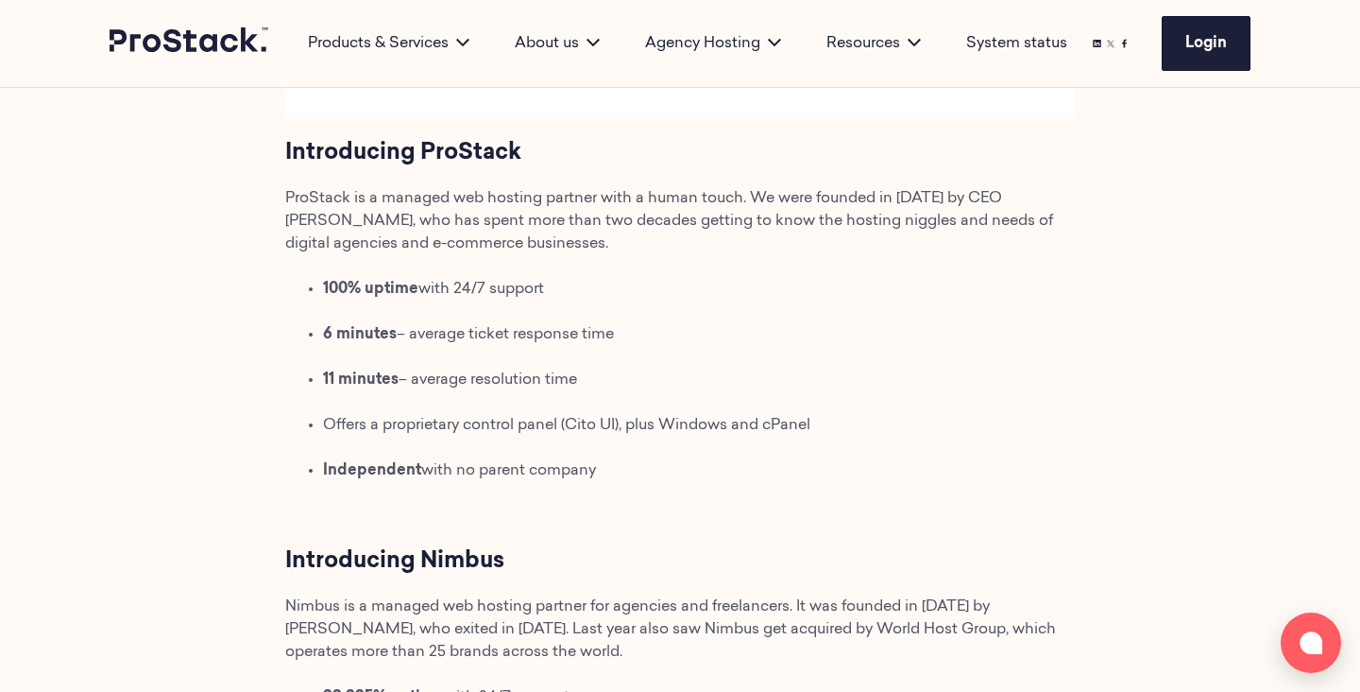
scroll to position [952, 0]
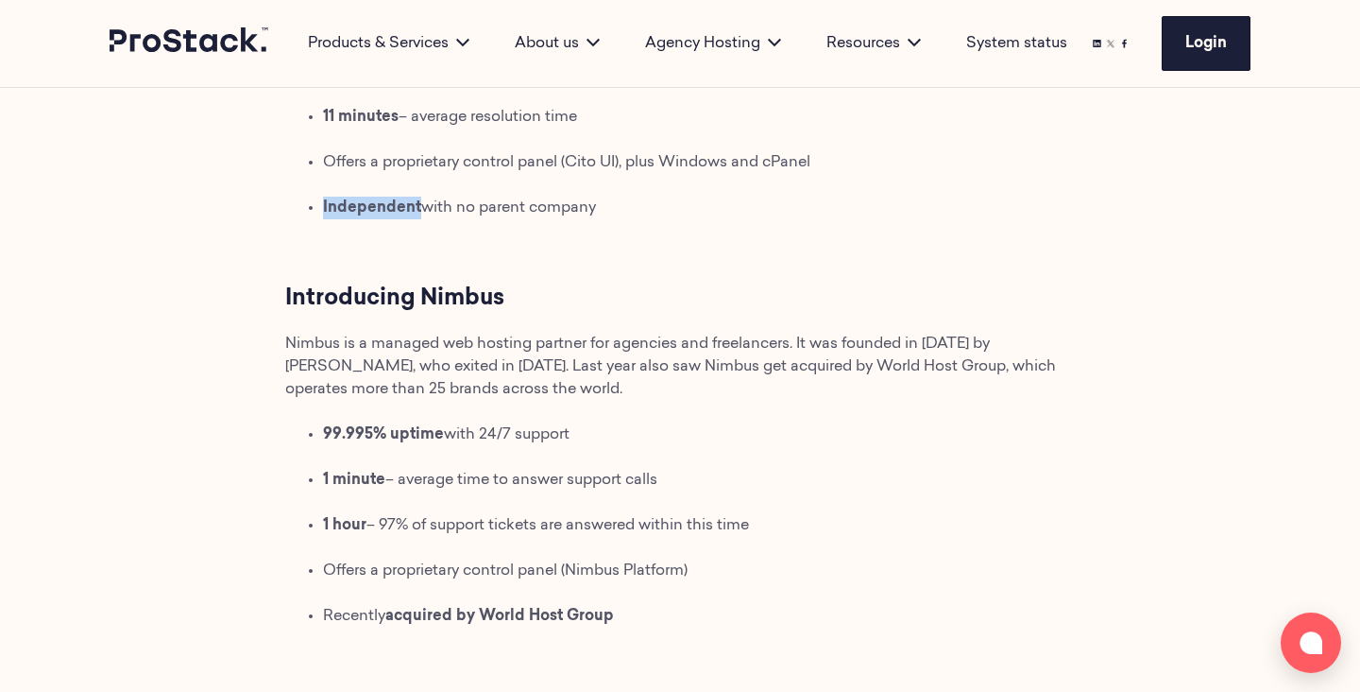
scroll to position [1222, 0]
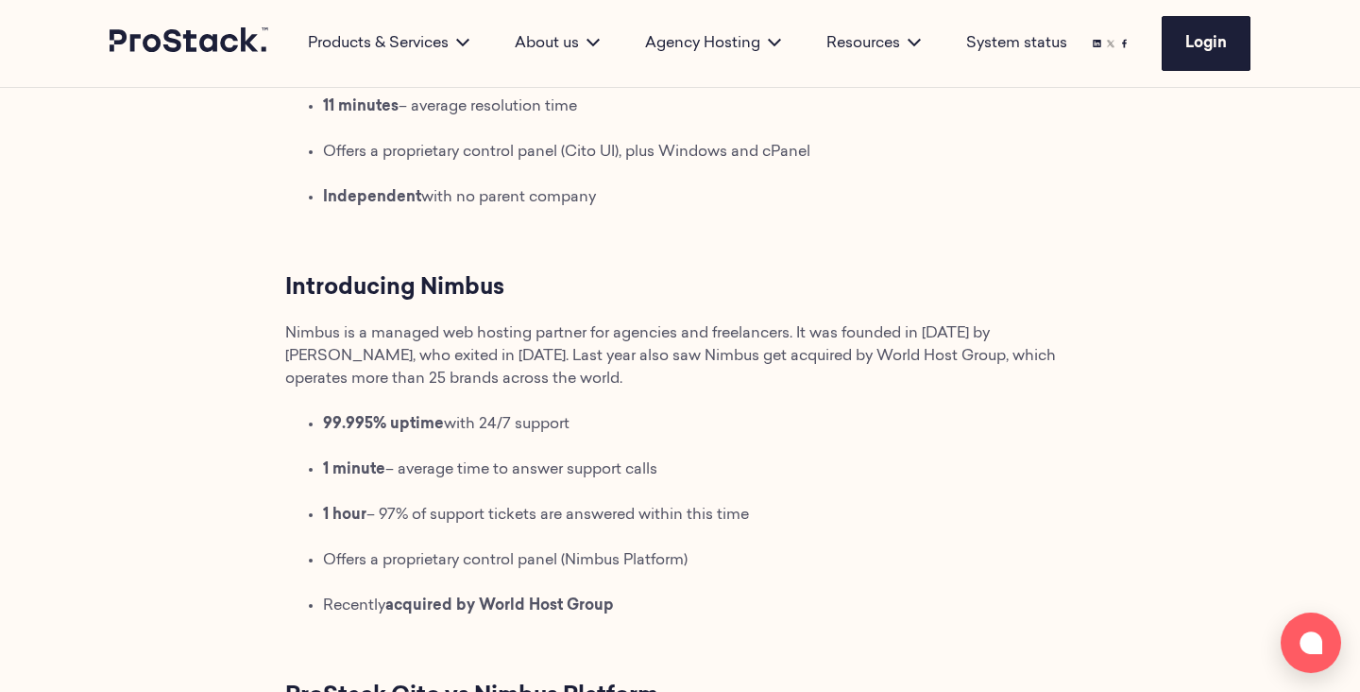
click at [400, 386] on span "Nimbus is a managed web hosting partner for agencies and freelancers. It was fo…" at bounding box center [670, 356] width 771 height 60
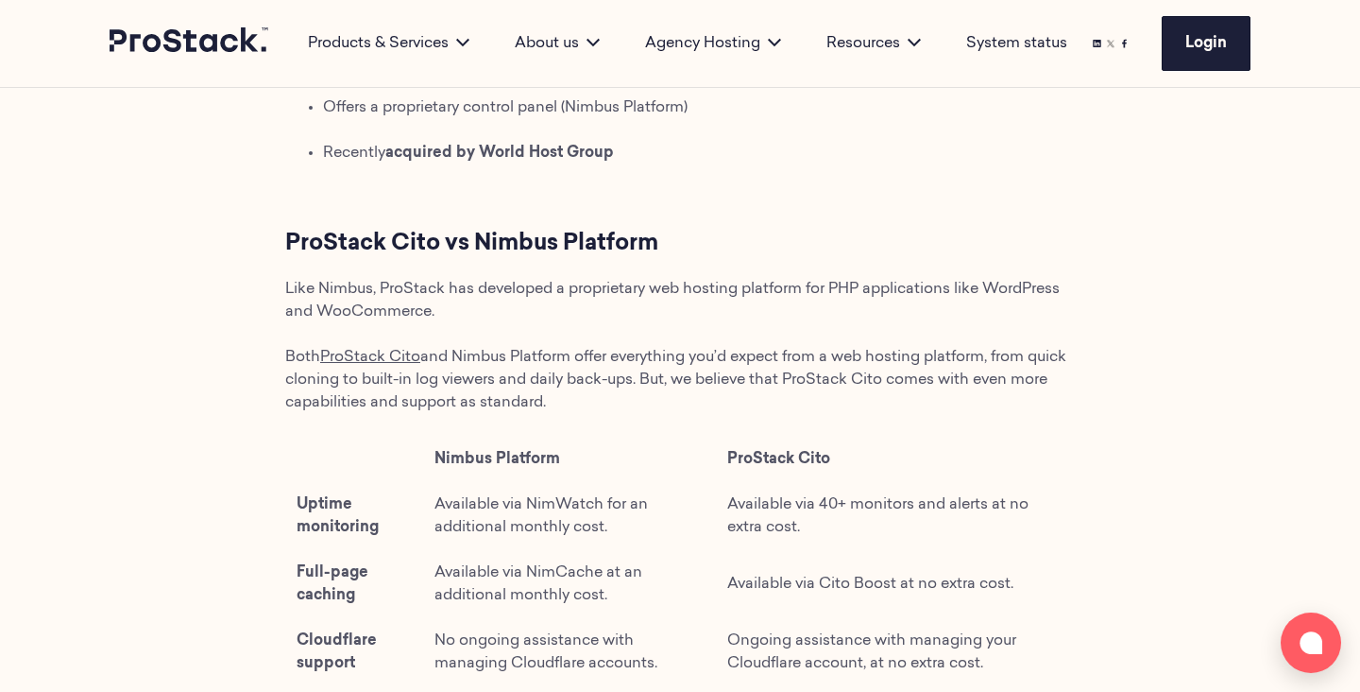
scroll to position [1676, 0]
click at [142, 542] on div "01 January 2022 ProStack vs Nimbus Introducing ProStack ProStack is a managed w…" at bounding box center [680, 555] width 1360 height 3279
drag, startPoint x: 590, startPoint y: 473, endPoint x: 299, endPoint y: 432, distance: 293.9
click at [299, 412] on p "Both ProStack Cito and Nimbus Platform offer everything you’d expect from a web…" at bounding box center [680, 378] width 790 height 68
click at [651, 412] on p "Both ProStack Cito and Nimbus Platform offer everything you’d expect from a web…" at bounding box center [680, 378] width 790 height 68
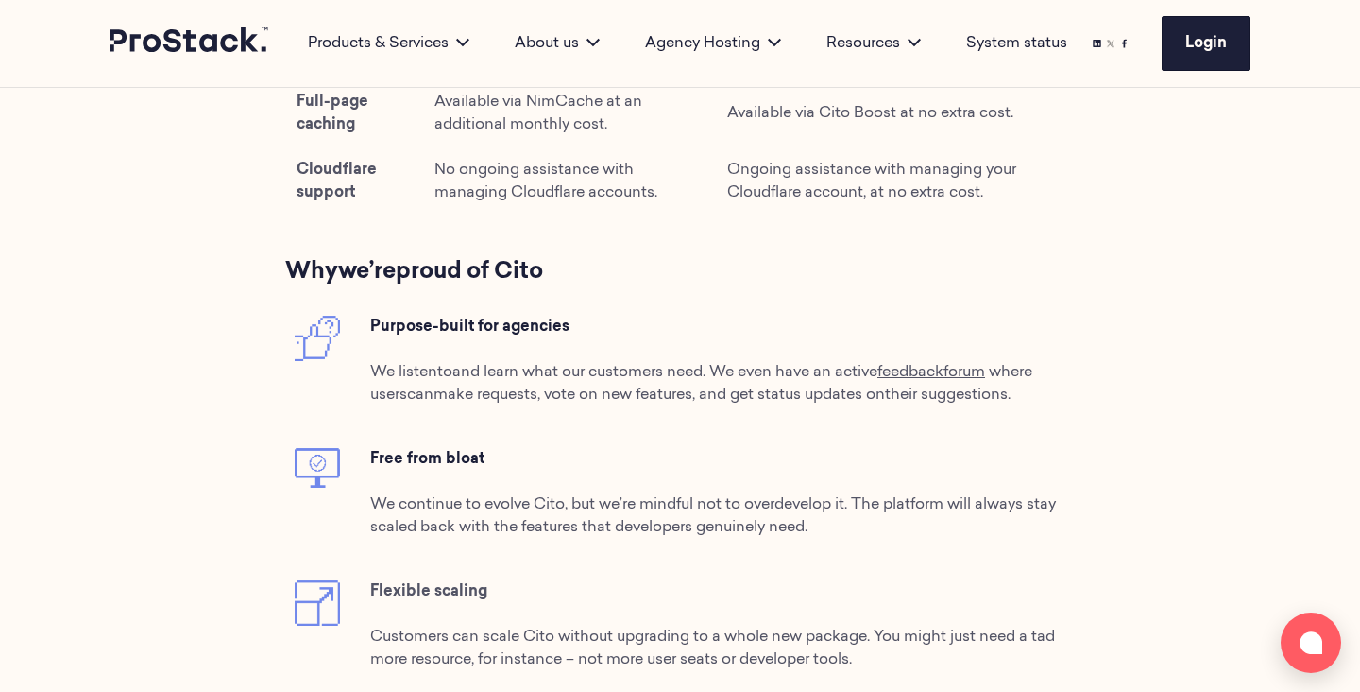
scroll to position [2169, 0]
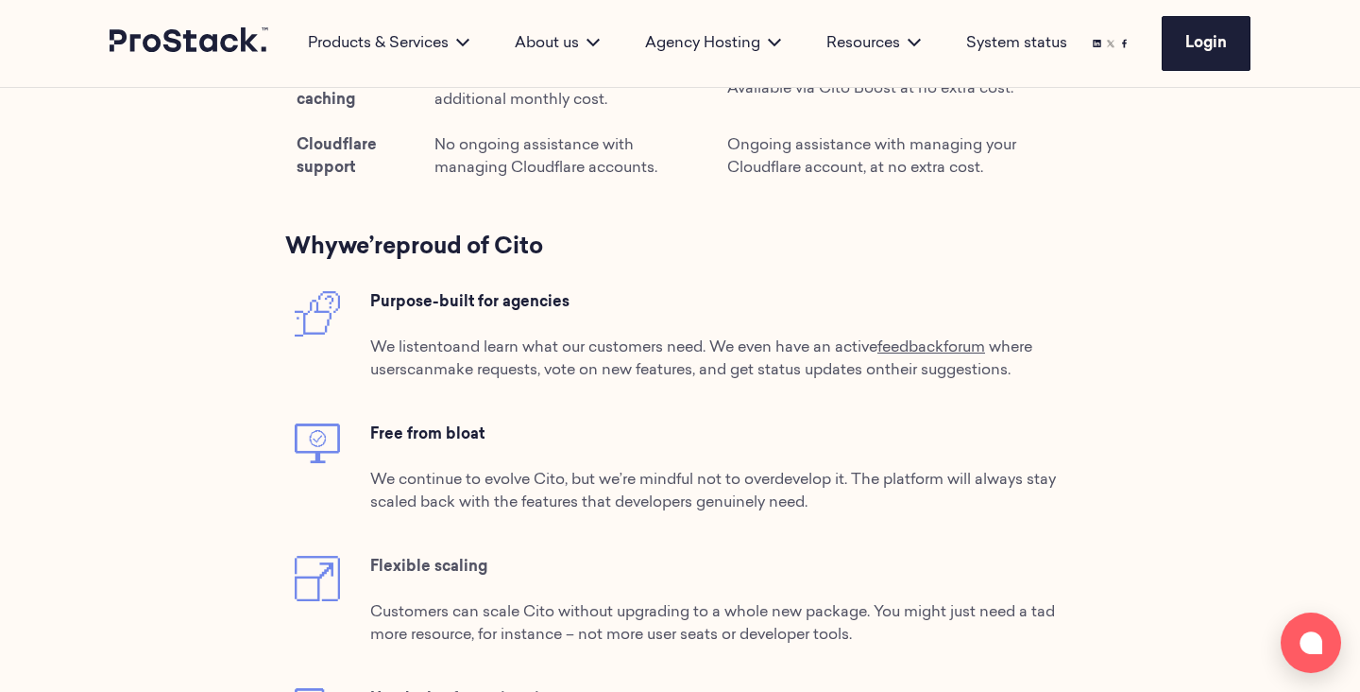
click at [977, 355] on span "orum" at bounding box center [967, 347] width 37 height 15
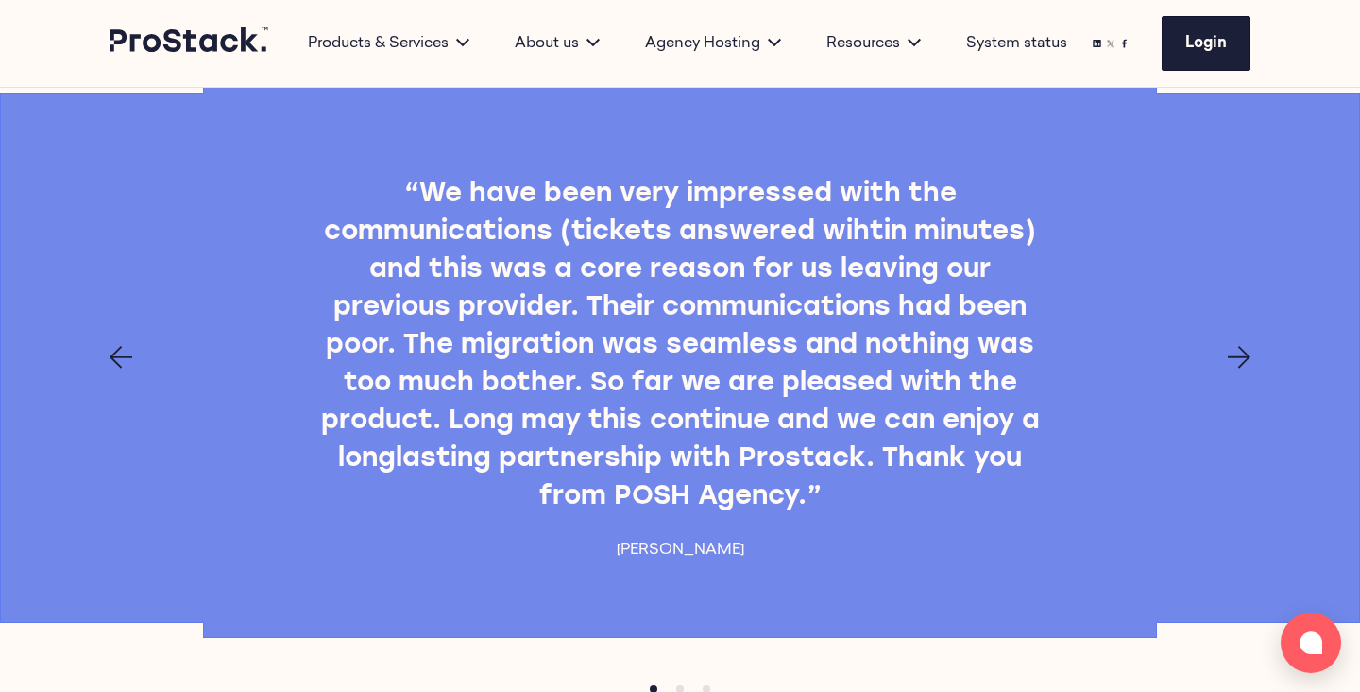
scroll to position [3922, 0]
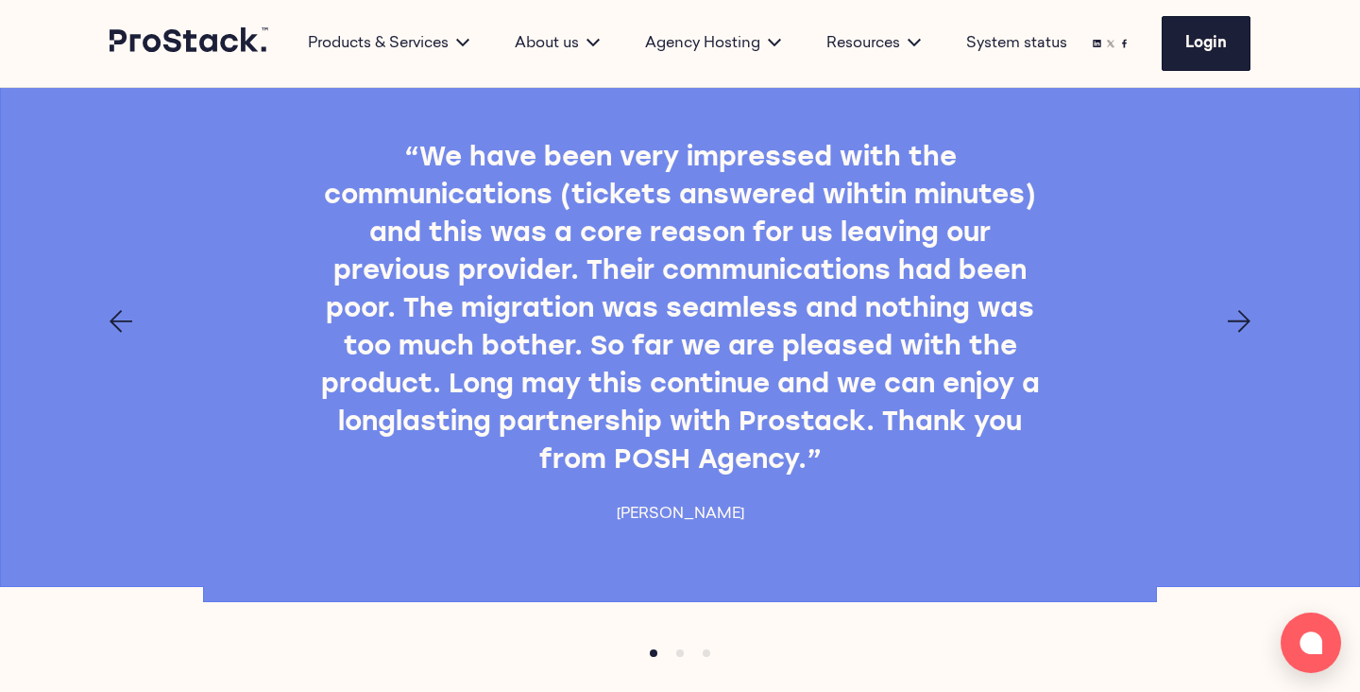
click at [1245, 417] on div "“We have been very impressed with the communications (tickets answered wihtin m…" at bounding box center [680, 321] width 1292 height 408
click at [1240, 406] on div "“We have been very impressed with the communications (tickets answered wihtin m…" at bounding box center [680, 321] width 1292 height 408
click at [1241, 333] on icon "Next page" at bounding box center [1239, 321] width 23 height 23
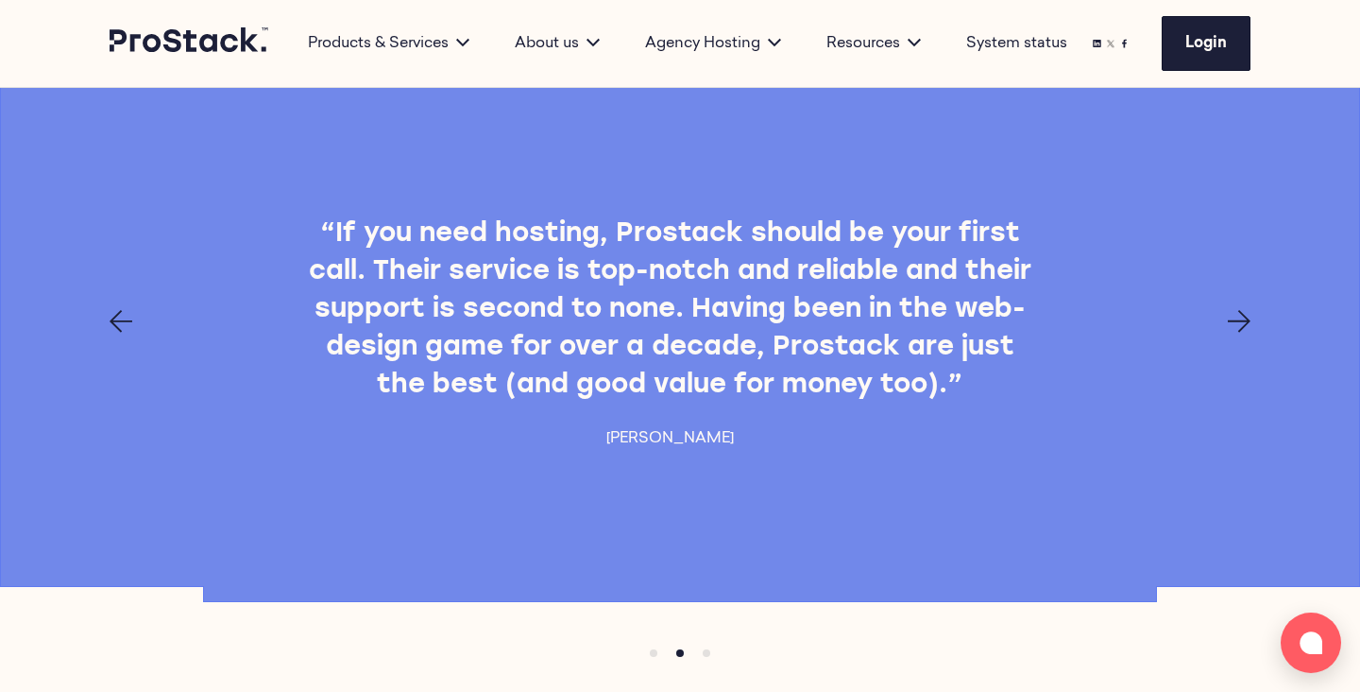
drag, startPoint x: 1241, startPoint y: 390, endPoint x: 1231, endPoint y: 394, distance: 11.1
click at [1231, 333] on icon "Next page" at bounding box center [1239, 321] width 23 height 23
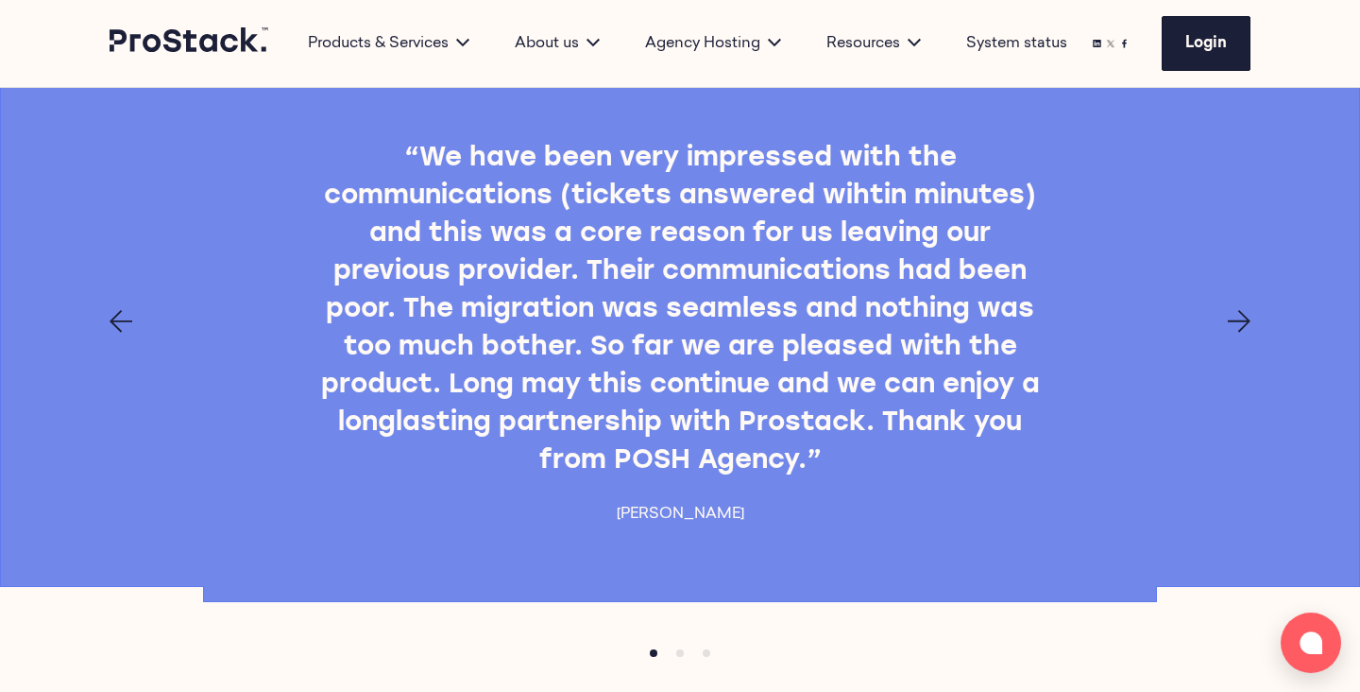
click at [1231, 333] on icon "Next page" at bounding box center [1239, 321] width 23 height 23
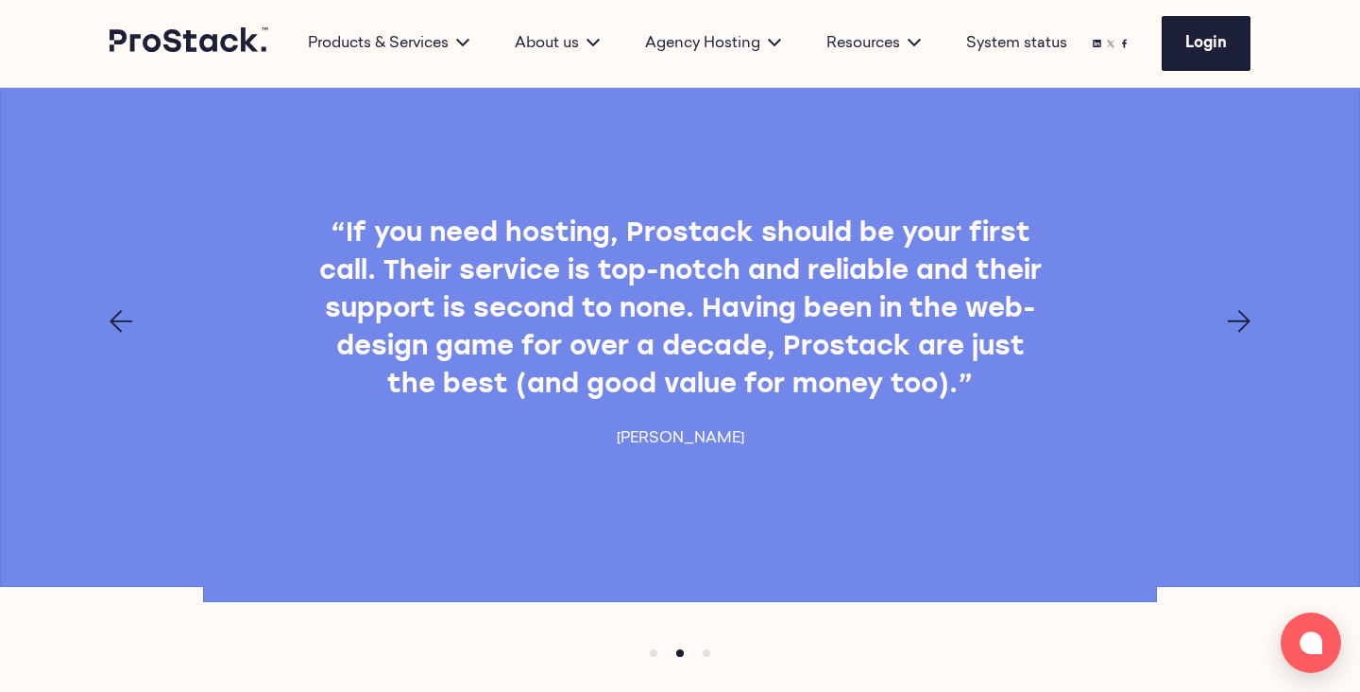
click at [1231, 333] on icon "Next page" at bounding box center [1239, 321] width 23 height 23
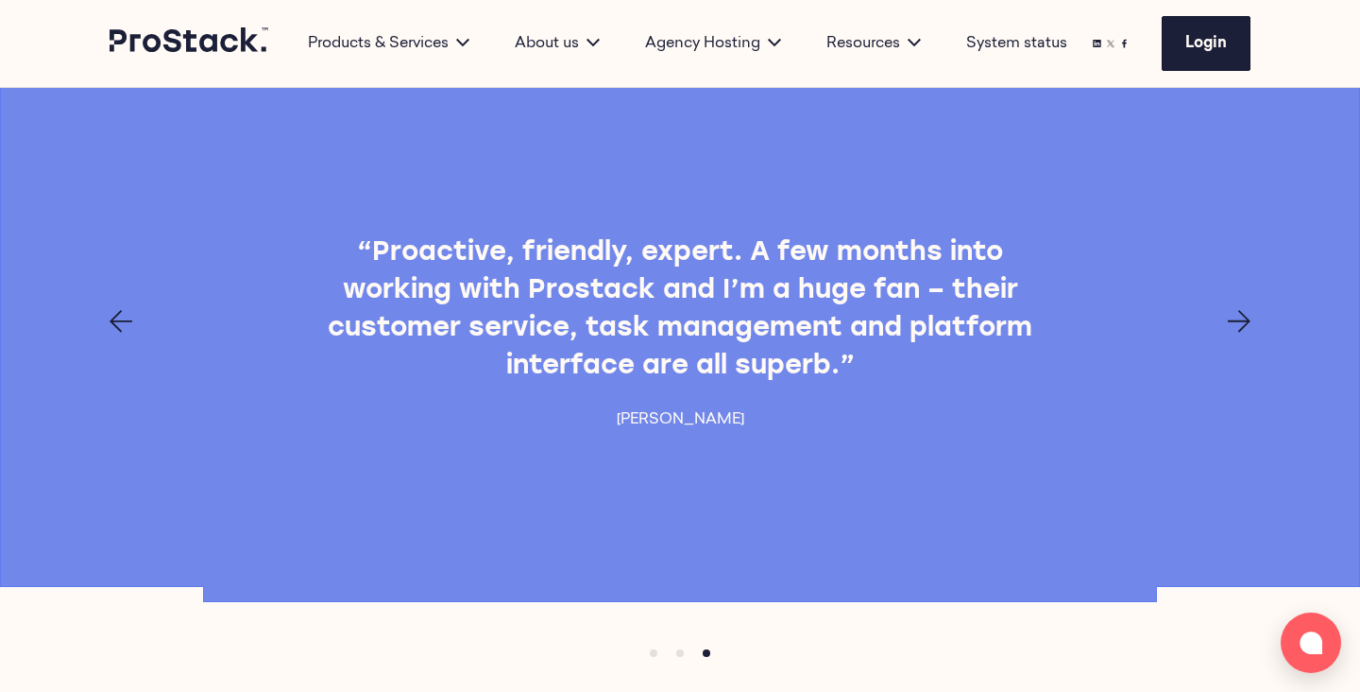
click at [1265, 375] on div "“Proactive, friendly, expert. A few months into working with Prostack and I’m a…" at bounding box center [680, 321] width 1292 height 408
click at [1257, 377] on div "“Proactive, friendly, expert. A few months into working with Prostack and I’m a…" at bounding box center [680, 321] width 1292 height 408
click at [1254, 333] on div at bounding box center [680, 321] width 1292 height 23
click at [1253, 333] on div at bounding box center [680, 321] width 1292 height 23
click at [1252, 333] on div at bounding box center [680, 321] width 1292 height 23
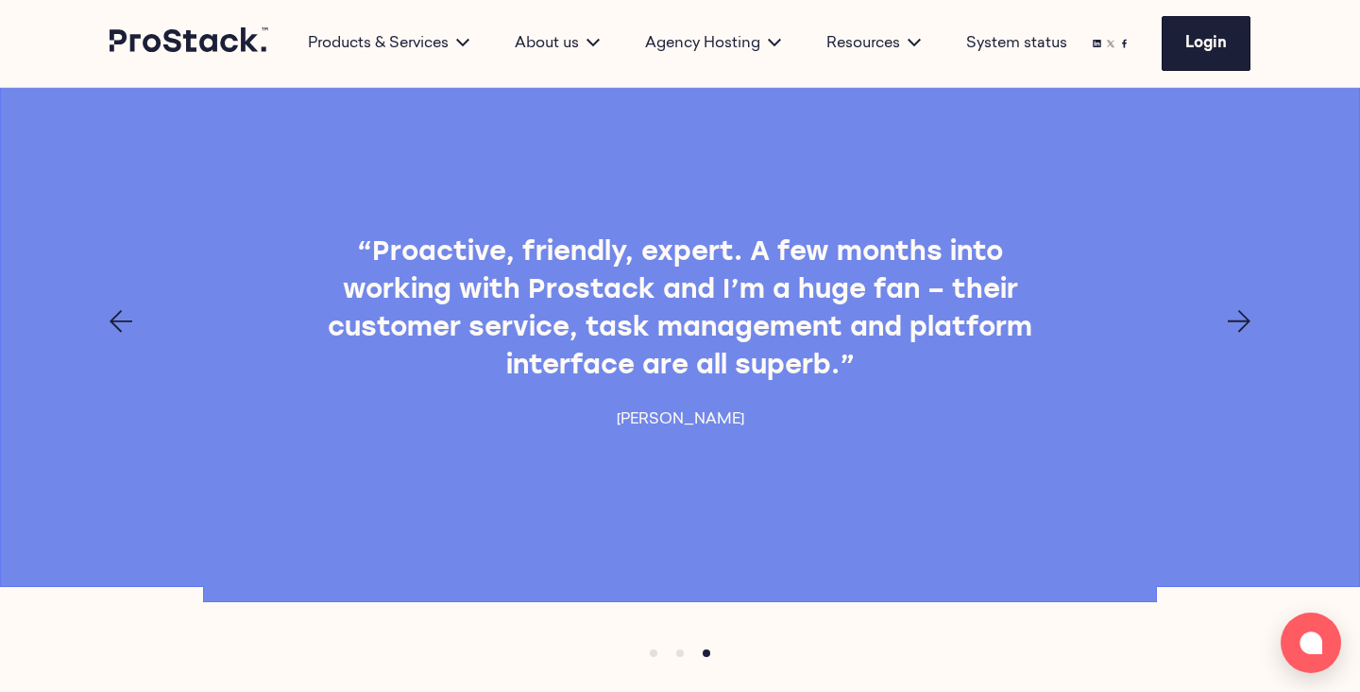
click at [1252, 333] on div at bounding box center [680, 321] width 1292 height 23
click at [1240, 333] on icon "Next page" at bounding box center [1239, 321] width 23 height 23
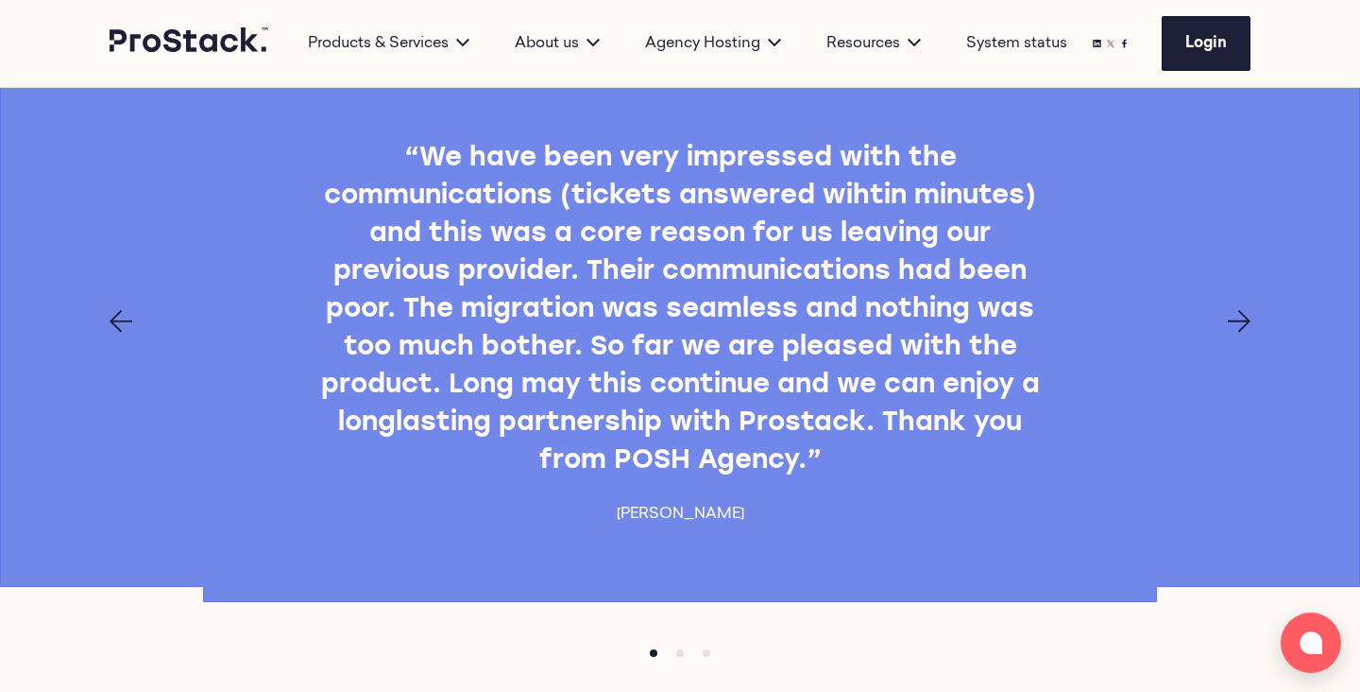
click at [1237, 333] on icon "Next page" at bounding box center [1239, 321] width 23 height 23
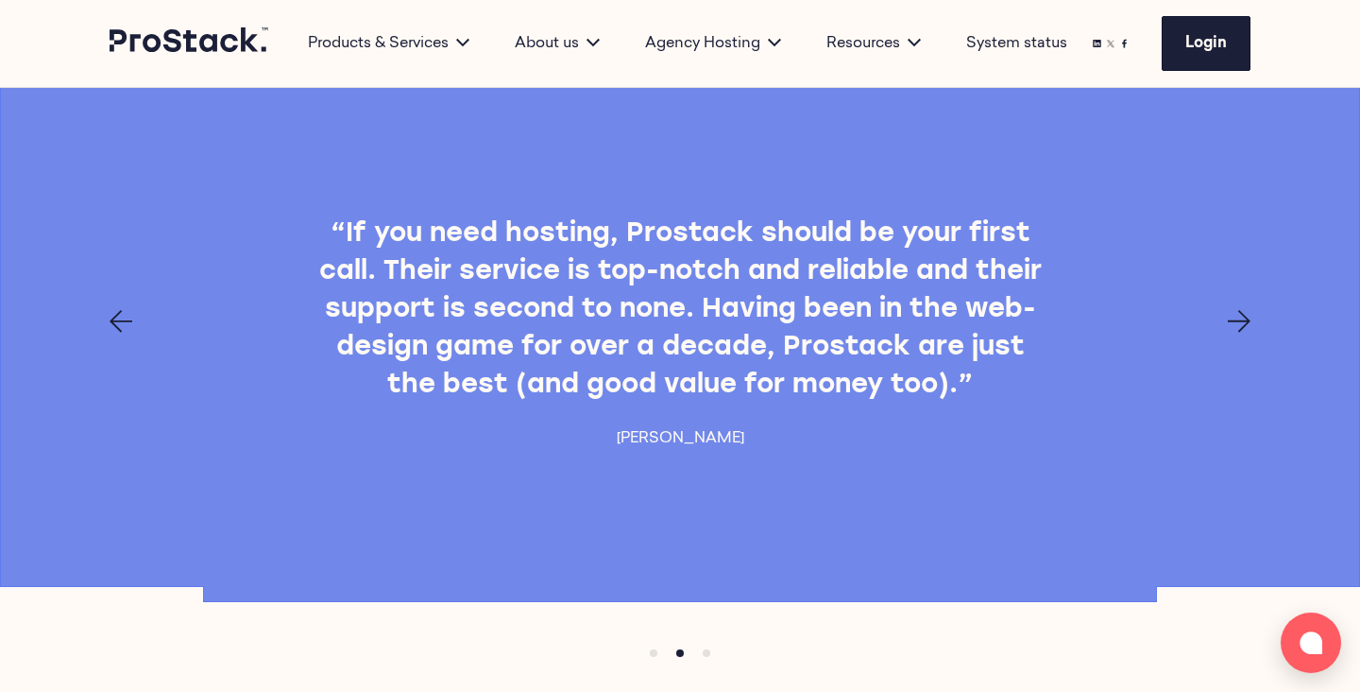
click at [1226, 333] on div at bounding box center [680, 321] width 1292 height 23
click at [1245, 333] on icon "Next page" at bounding box center [1239, 321] width 23 height 23
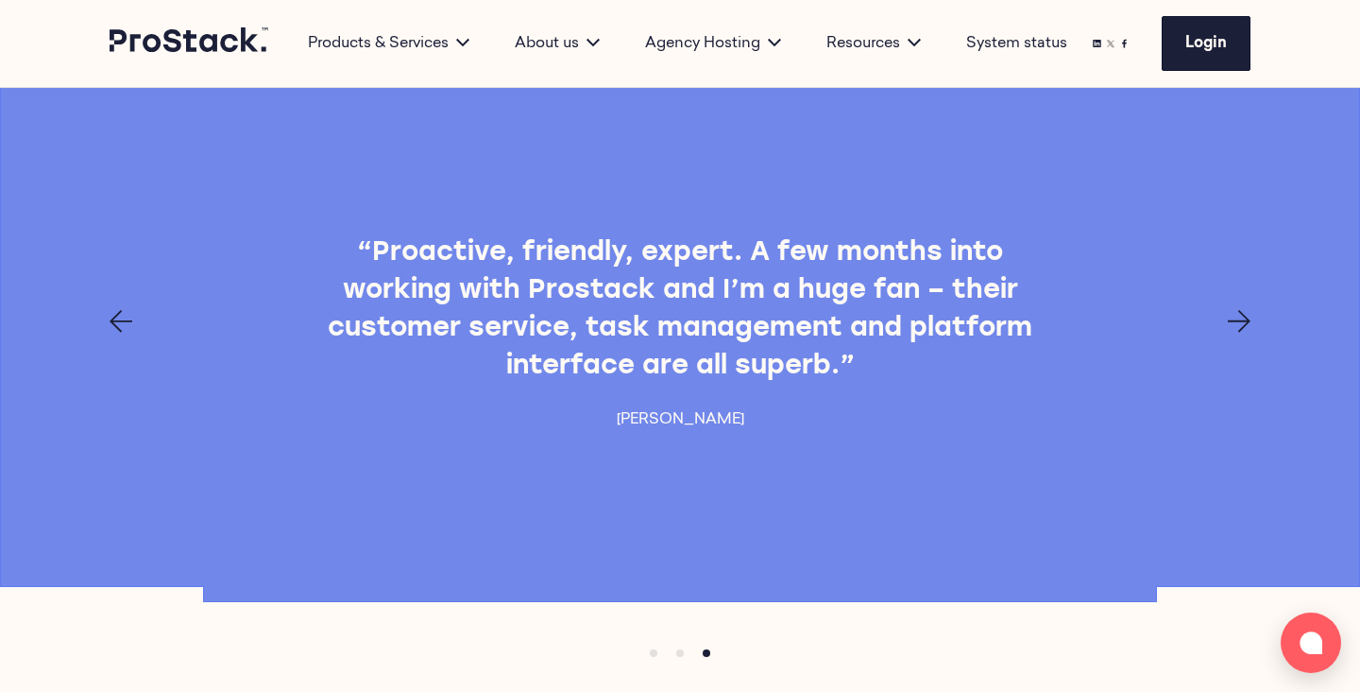
click at [1245, 333] on icon "Next page" at bounding box center [1239, 321] width 23 height 23
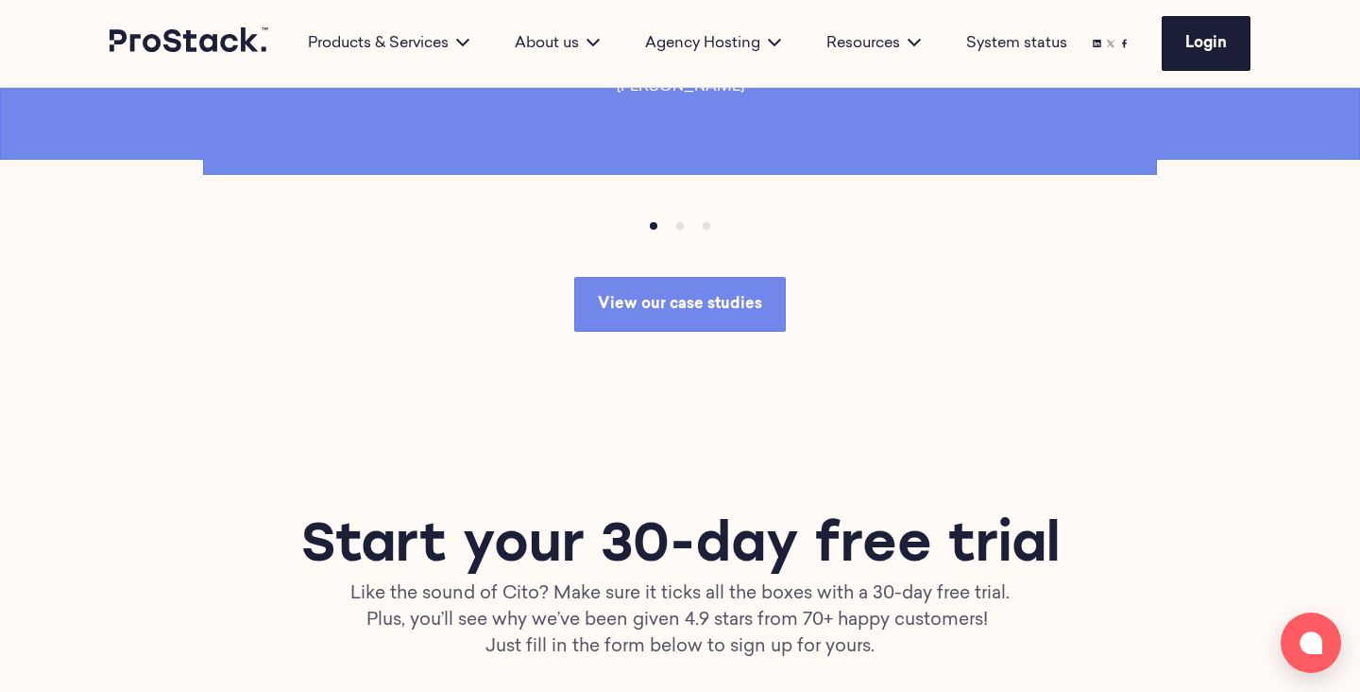
scroll to position [4353, 0]
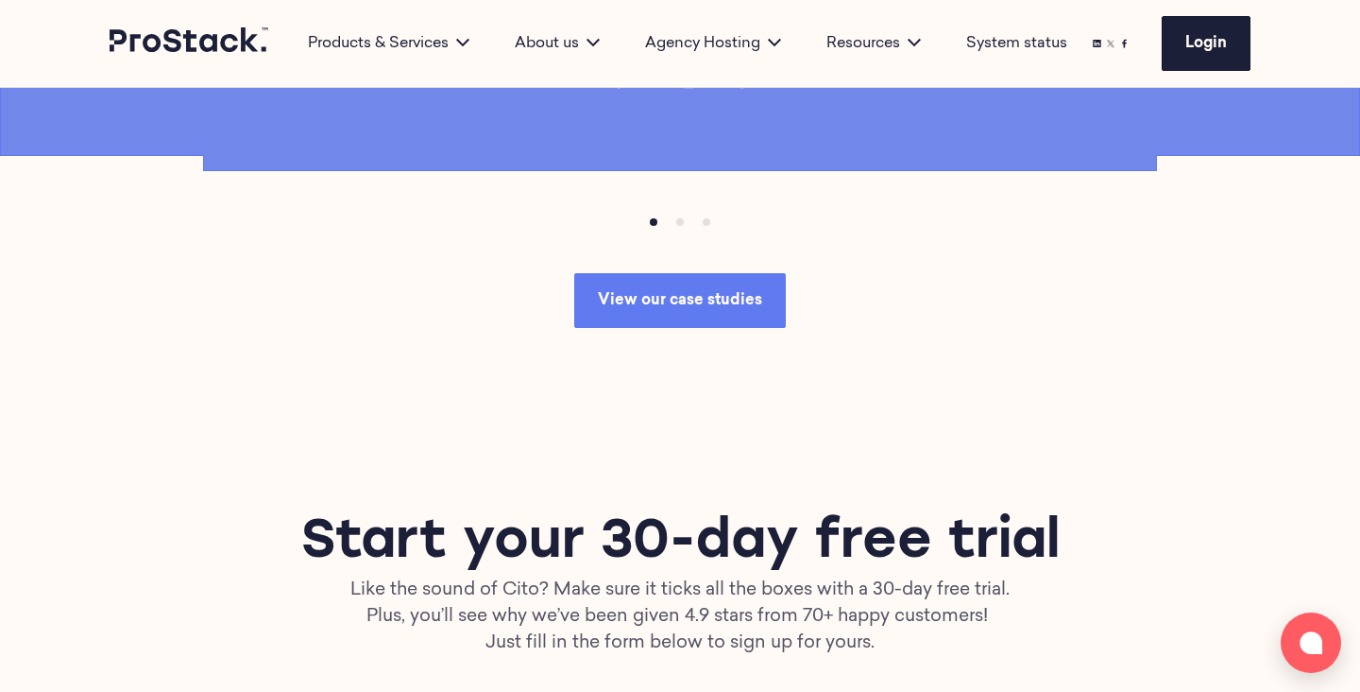
click at [768, 328] on link "View our case studies" at bounding box center [680, 300] width 212 height 55
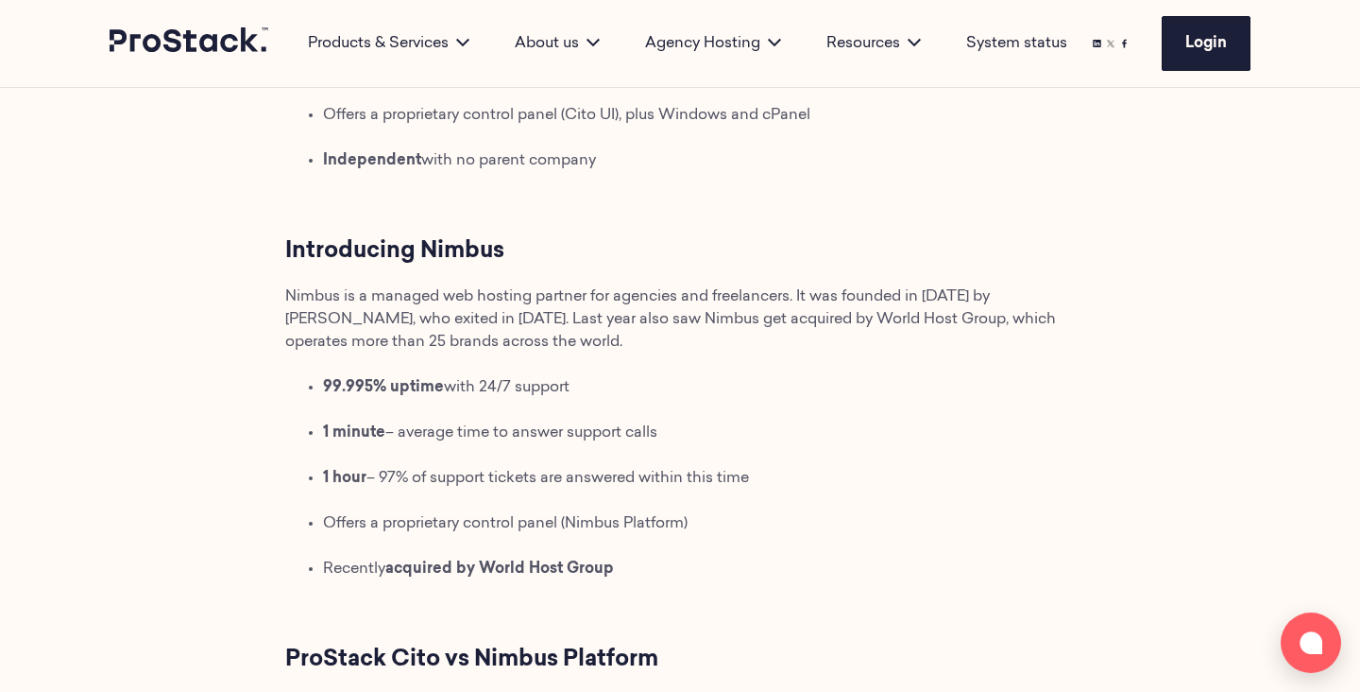
scroll to position [393, 0]
